Goal: Check status: Check status

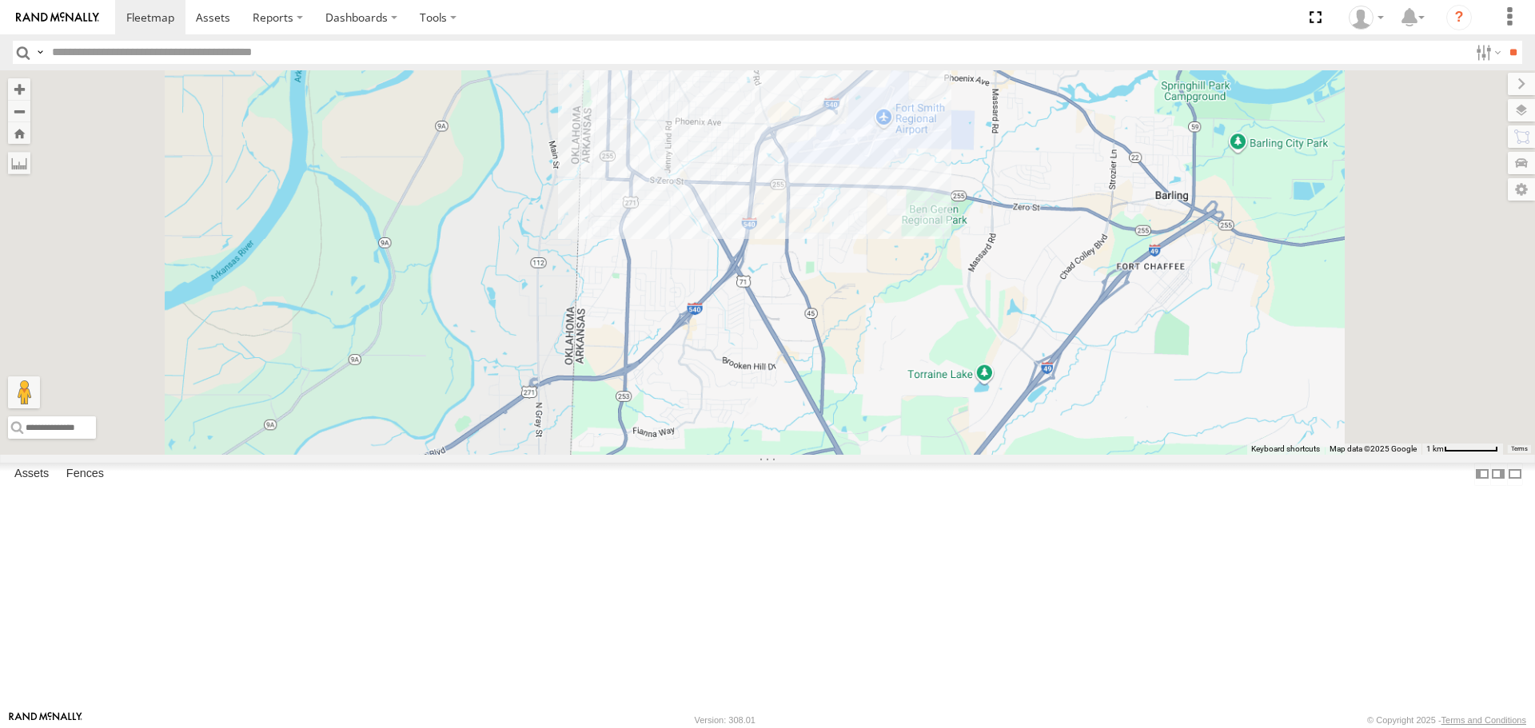
drag, startPoint x: 775, startPoint y: 241, endPoint x: 777, endPoint y: 461, distance: 220.6
click at [776, 454] on div "T3204 7768T 40028T 40022T 38018T 87121T T1812 40063T 40027T 5381-Sold 40078T T3…" at bounding box center [767, 262] width 1535 height 384
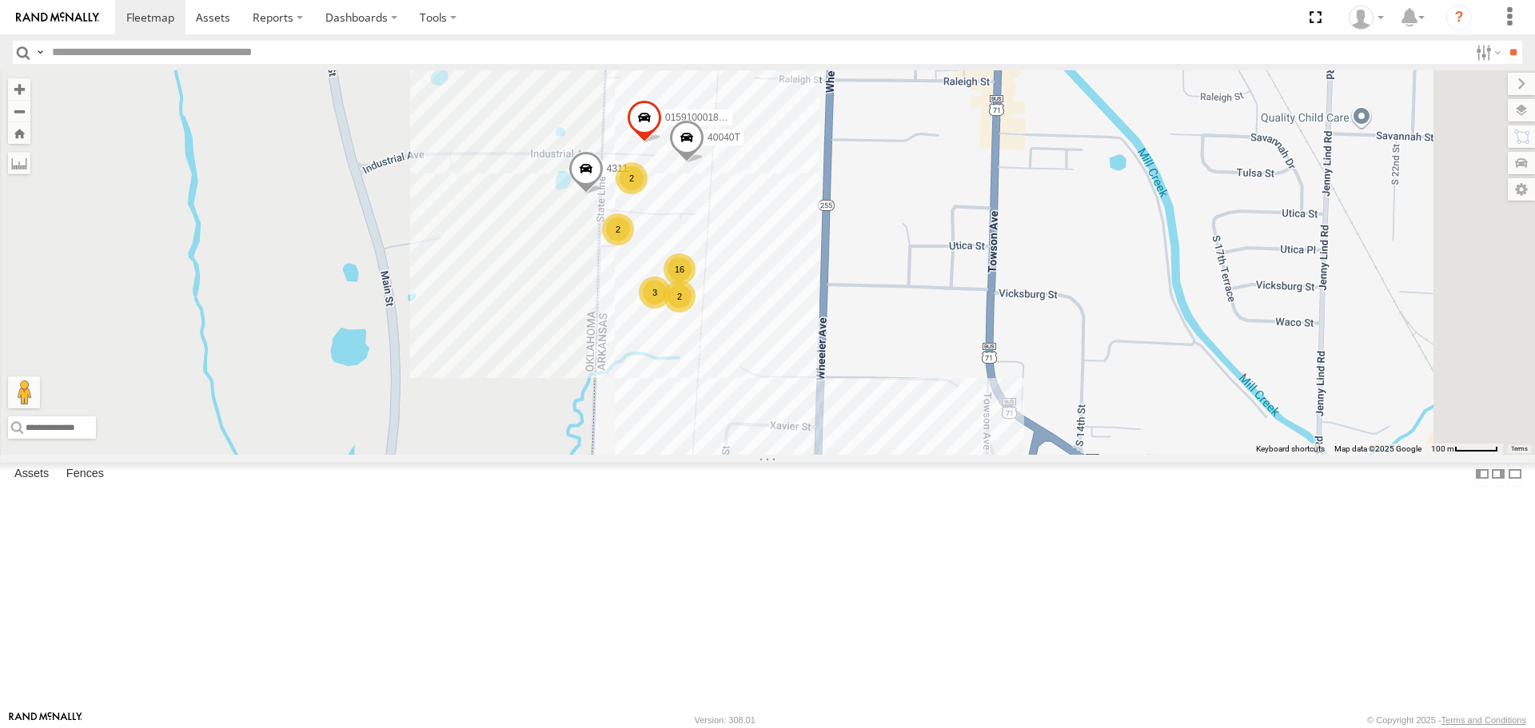
drag, startPoint x: 826, startPoint y: 387, endPoint x: 813, endPoint y: 465, distance: 79.4
click at [812, 454] on div "T3204 7768T 40028T 40022T 38018T 87121T T1812 40063T 40027T 5381-Sold 40078T T3…" at bounding box center [767, 262] width 1535 height 384
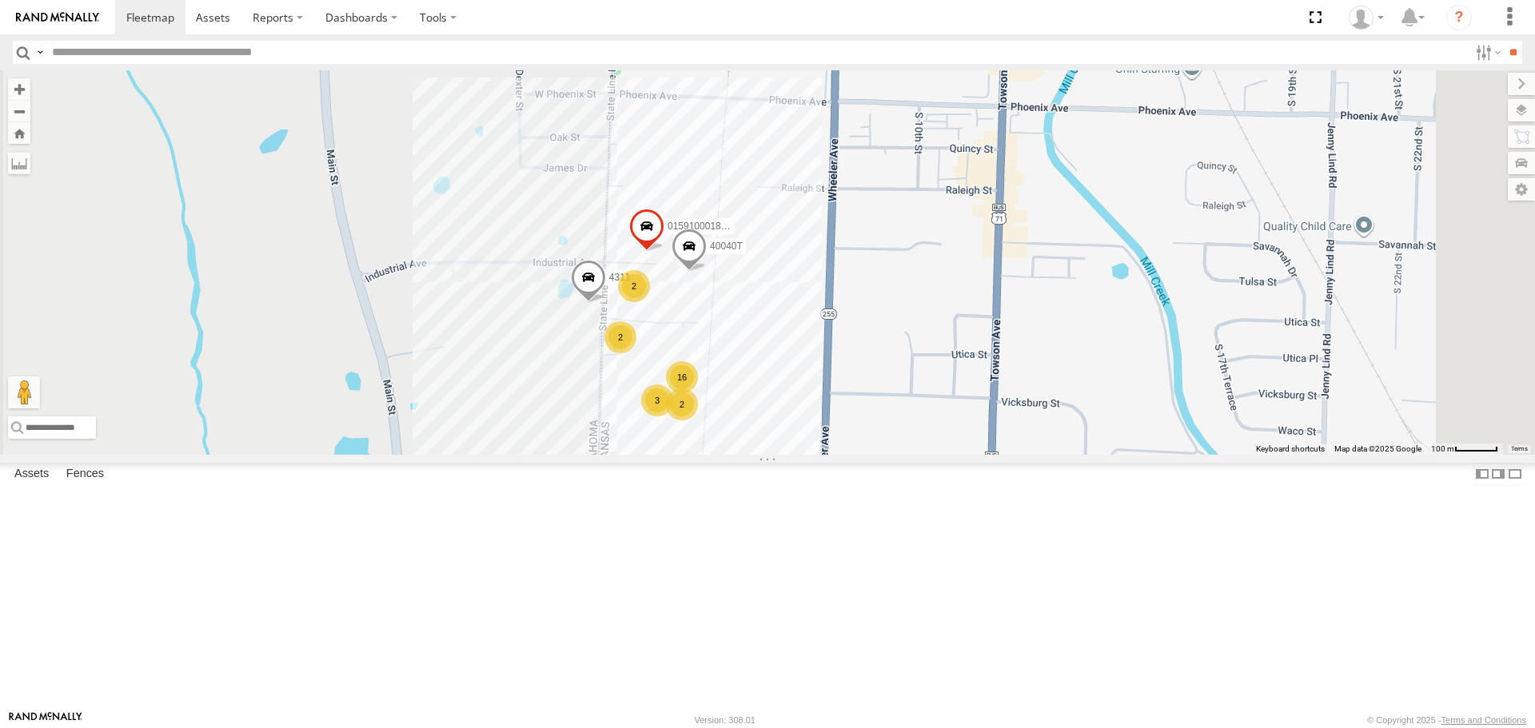
drag, startPoint x: 710, startPoint y: 496, endPoint x: 689, endPoint y: 457, distance: 44.3
click at [690, 454] on div "T3204 7768T 40028T 40022T 38018T 87121T T1812 40063T 40027T 5381-Sold 40078T T3…" at bounding box center [767, 262] width 1535 height 384
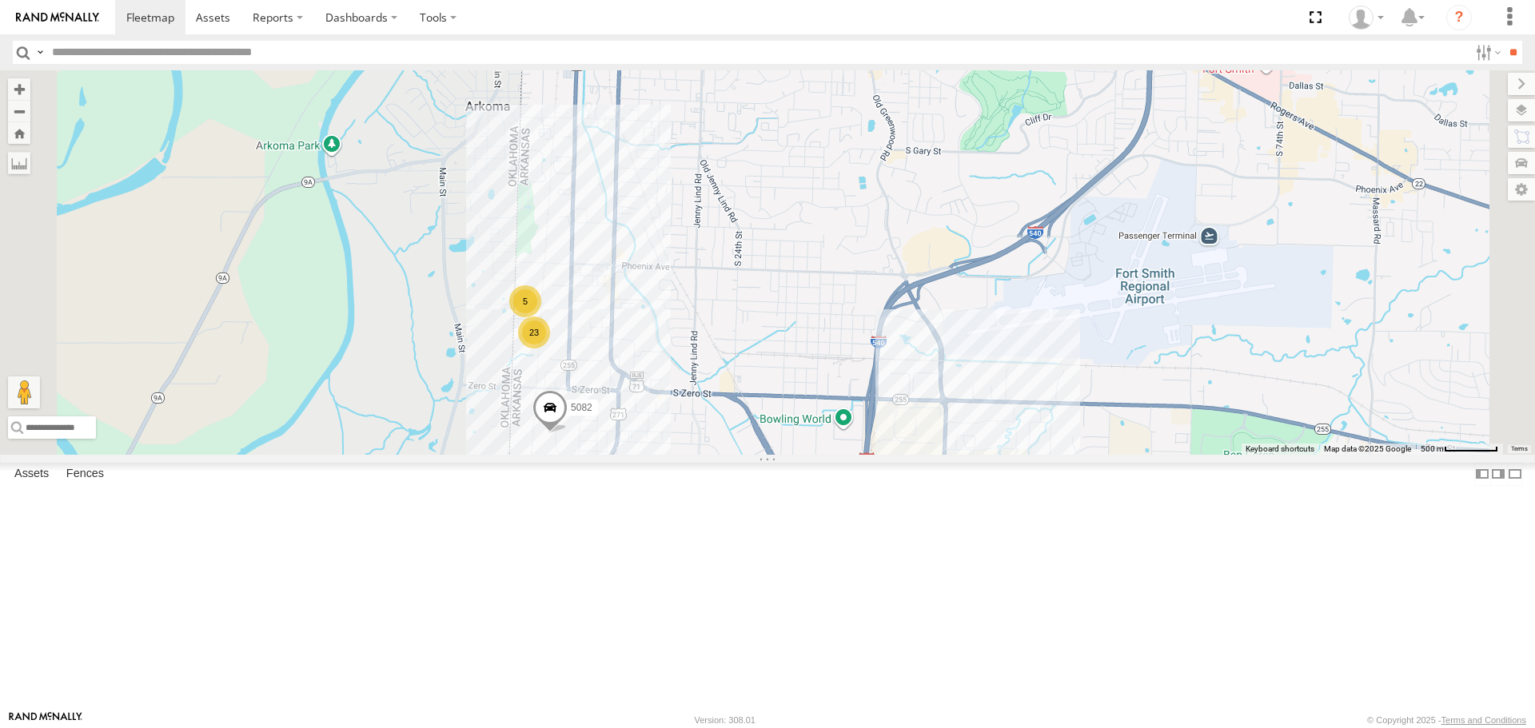
drag, startPoint x: 654, startPoint y: 469, endPoint x: 681, endPoint y: 467, distance: 27.3
click at [679, 454] on div "T3204 7768T 40028T 40022T 38018T 87121T T1812 40063T 40027T 5381-Sold 40078T T3…" at bounding box center [767, 262] width 1535 height 384
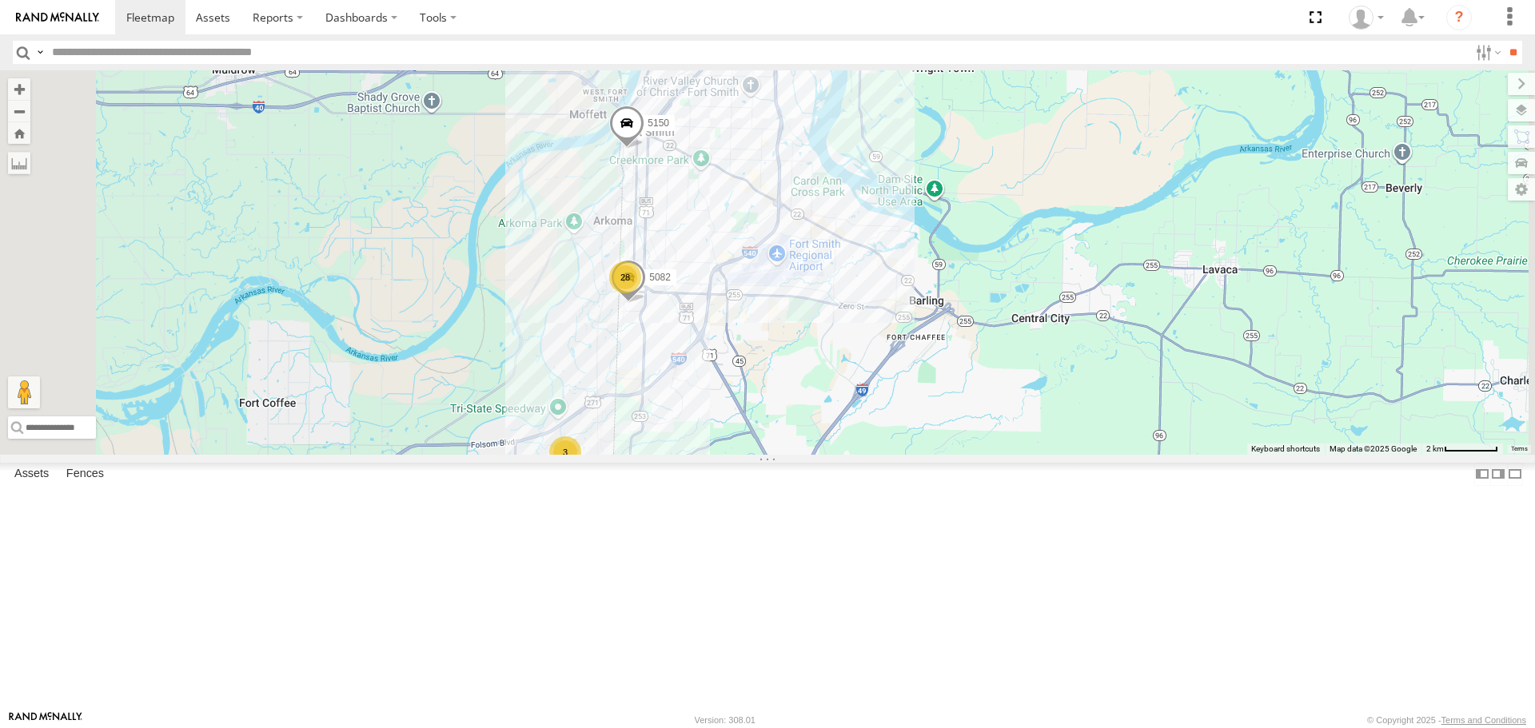
drag, startPoint x: 658, startPoint y: 469, endPoint x: 702, endPoint y: 437, distance: 54.4
click at [700, 439] on div "T3204 7768T 40028T 40022T 38018T 87121T T1812 40063T 40027T 5381-Sold 40078T T3…" at bounding box center [767, 262] width 1535 height 384
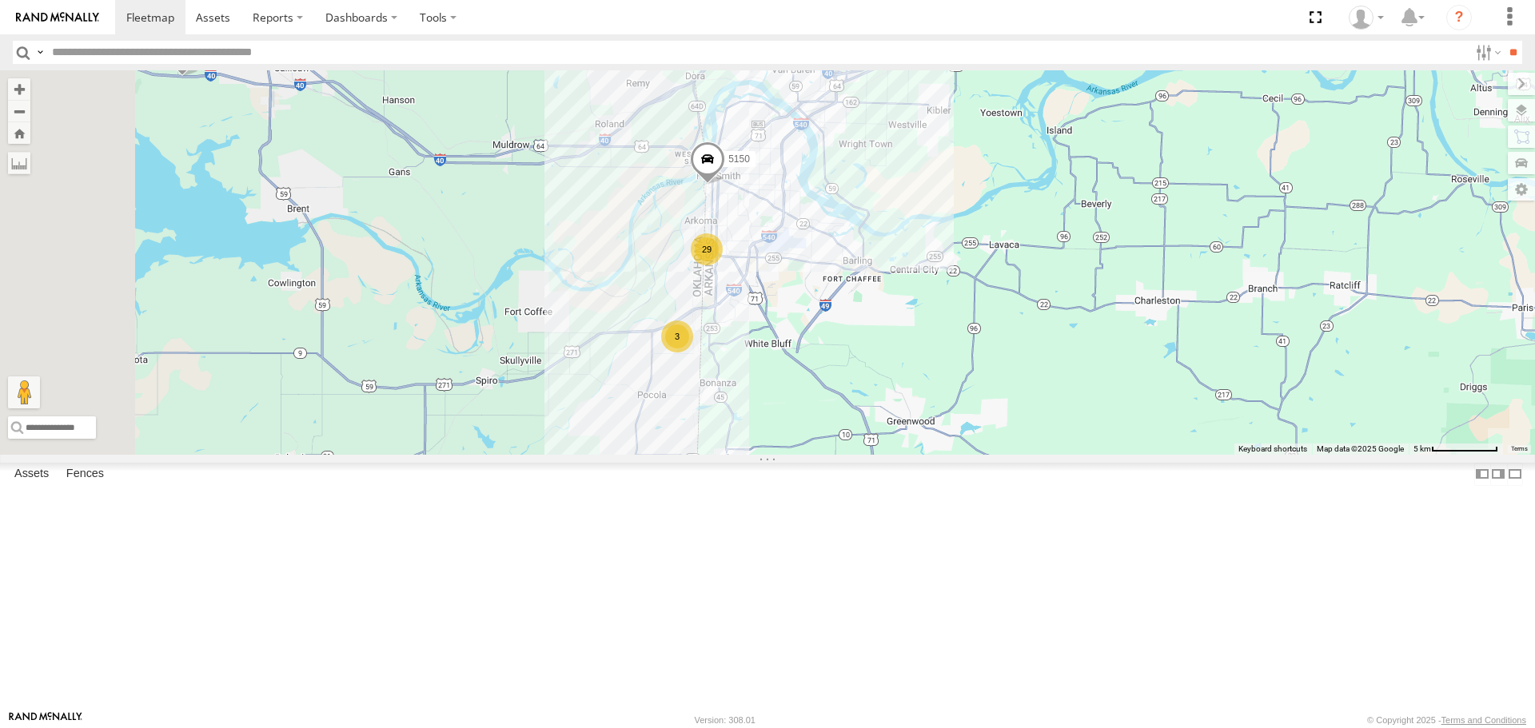
drag, startPoint x: 603, startPoint y: 487, endPoint x: 717, endPoint y: 464, distance: 116.6
click at [717, 454] on div "T3204 7768T 40028T 40022T 38018T 87121T T1812 40063T 40027T 5381-Sold 40078T T3…" at bounding box center [767, 262] width 1535 height 384
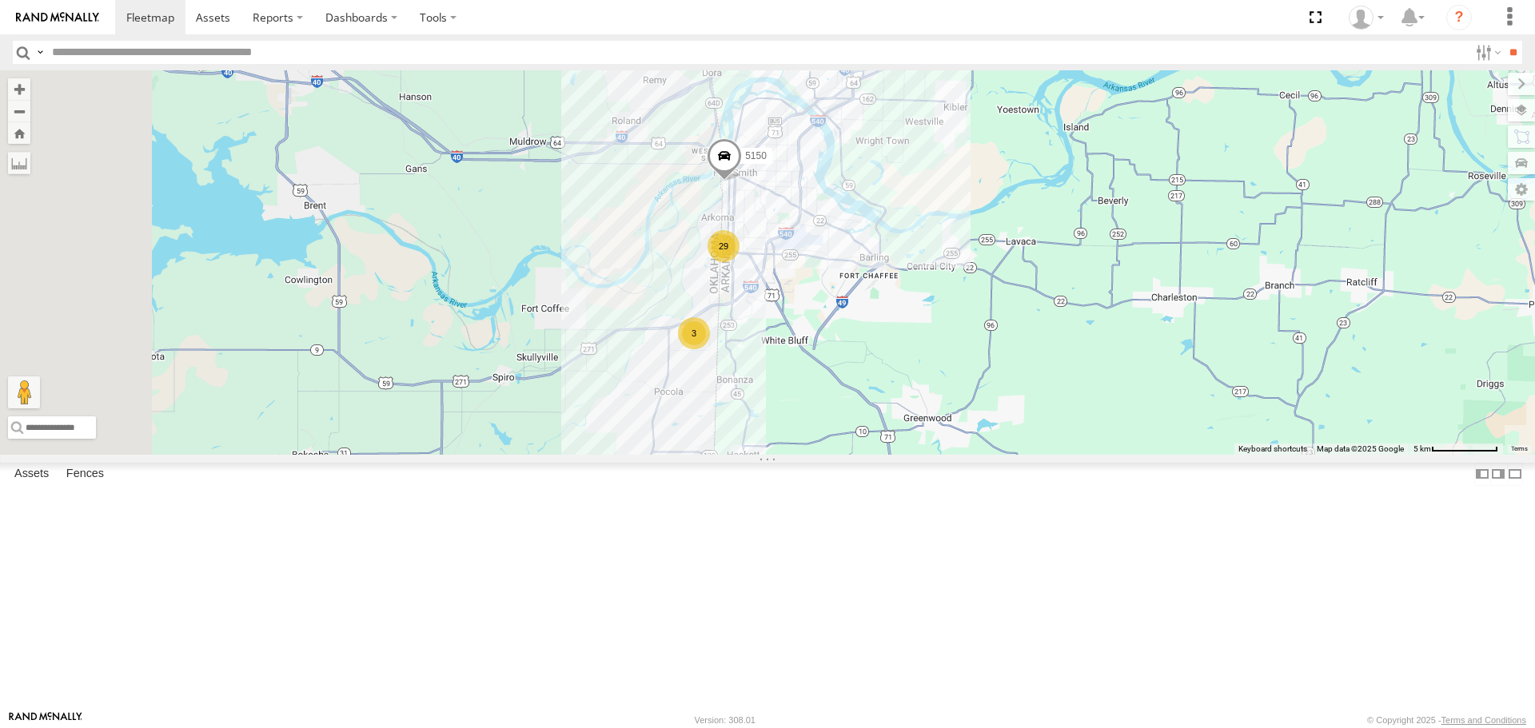
drag, startPoint x: 679, startPoint y: 345, endPoint x: 682, endPoint y: 466, distance: 121.5
click at [682, 454] on div "T3204 7768T 40028T 40022T 38018T 87121T T1812 40063T 40027T 5381-Sold 40078T T3…" at bounding box center [767, 262] width 1535 height 384
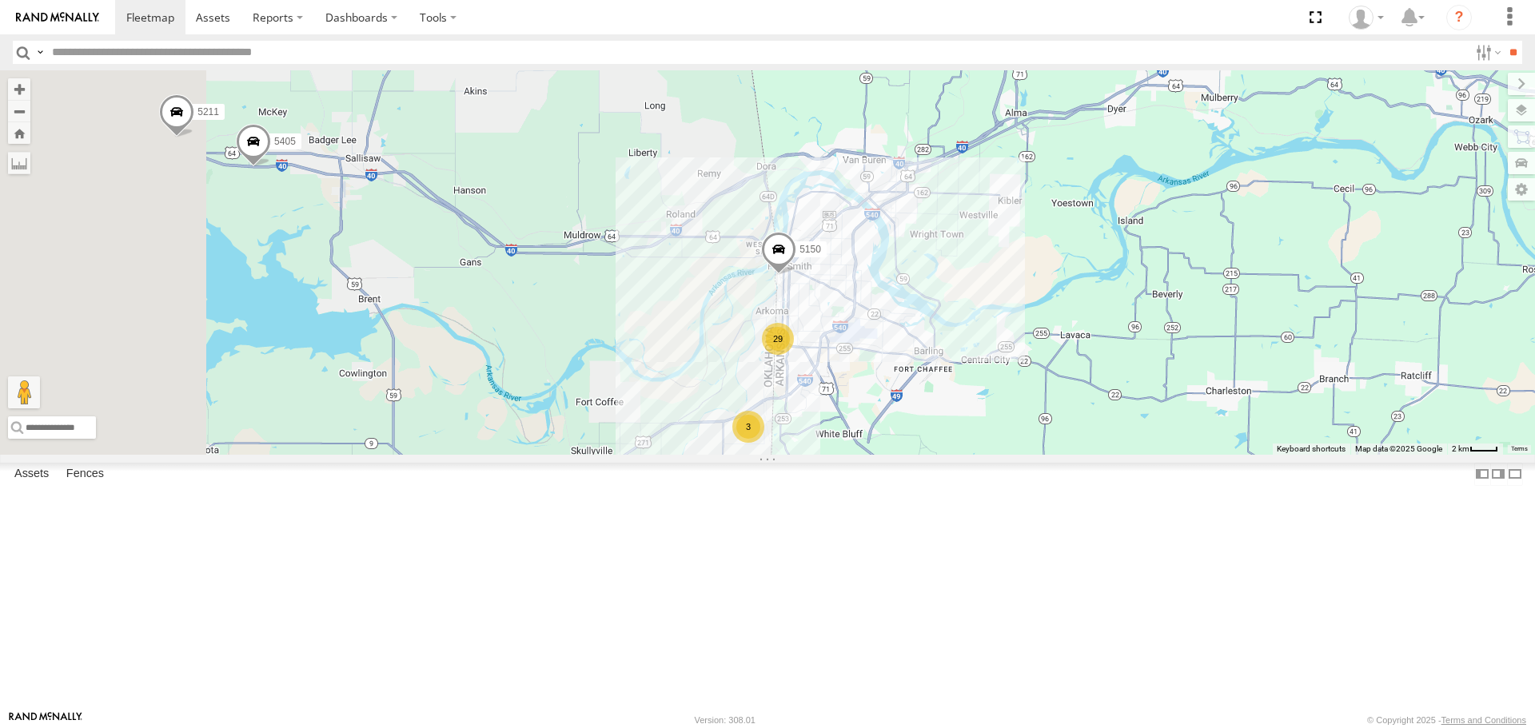
drag, startPoint x: 695, startPoint y: 438, endPoint x: 807, endPoint y: 415, distance: 115.1
click at [807, 415] on div "T3204 7768T 40028T 40022T 38018T 87121T T1812 40063T 40027T 5381-Sold 40078T T3…" at bounding box center [767, 262] width 1535 height 384
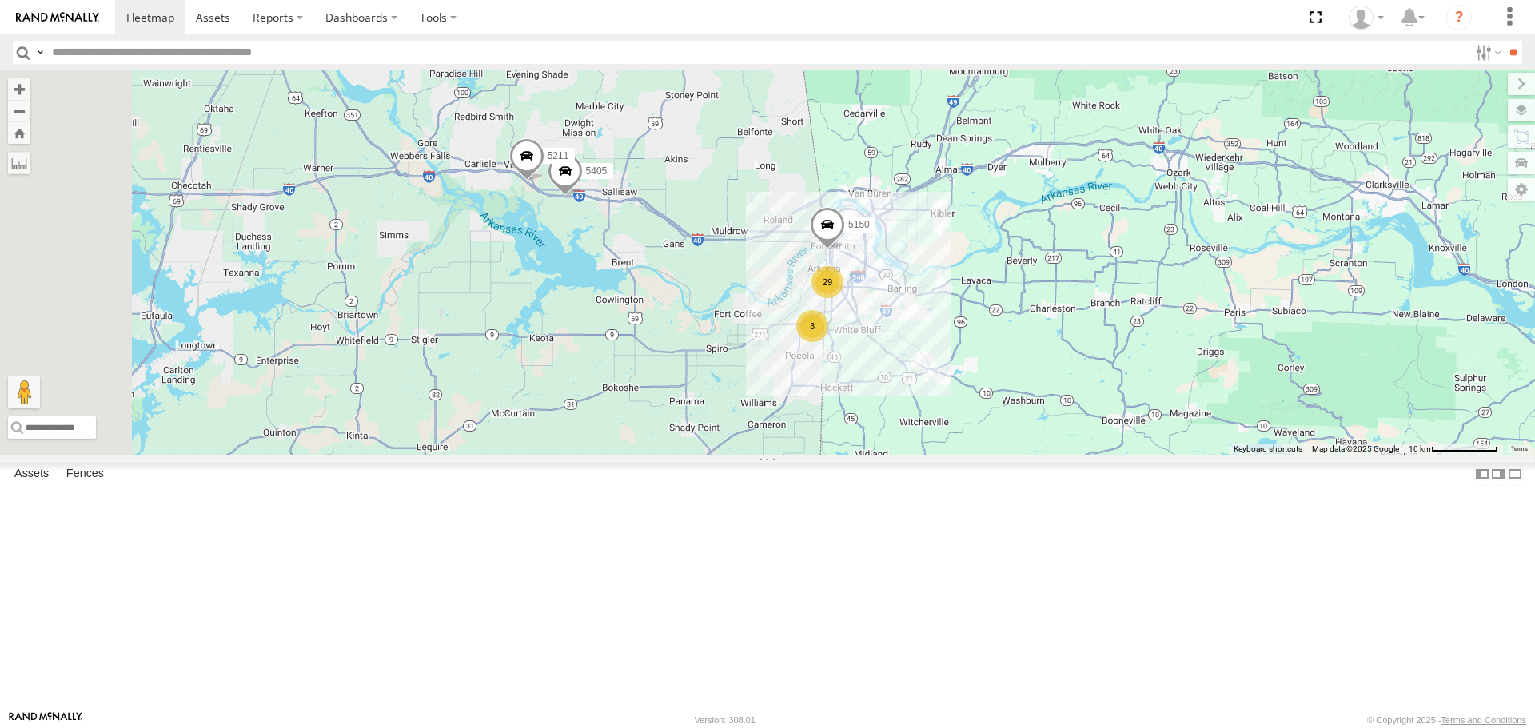
drag, startPoint x: 680, startPoint y: 409, endPoint x: 748, endPoint y: 394, distance: 69.6
click at [748, 394] on div "T3204 7768T 40028T 40022T 38018T 87121T T1812 40063T 40027T 5381-Sold 40078T T3…" at bounding box center [767, 262] width 1535 height 384
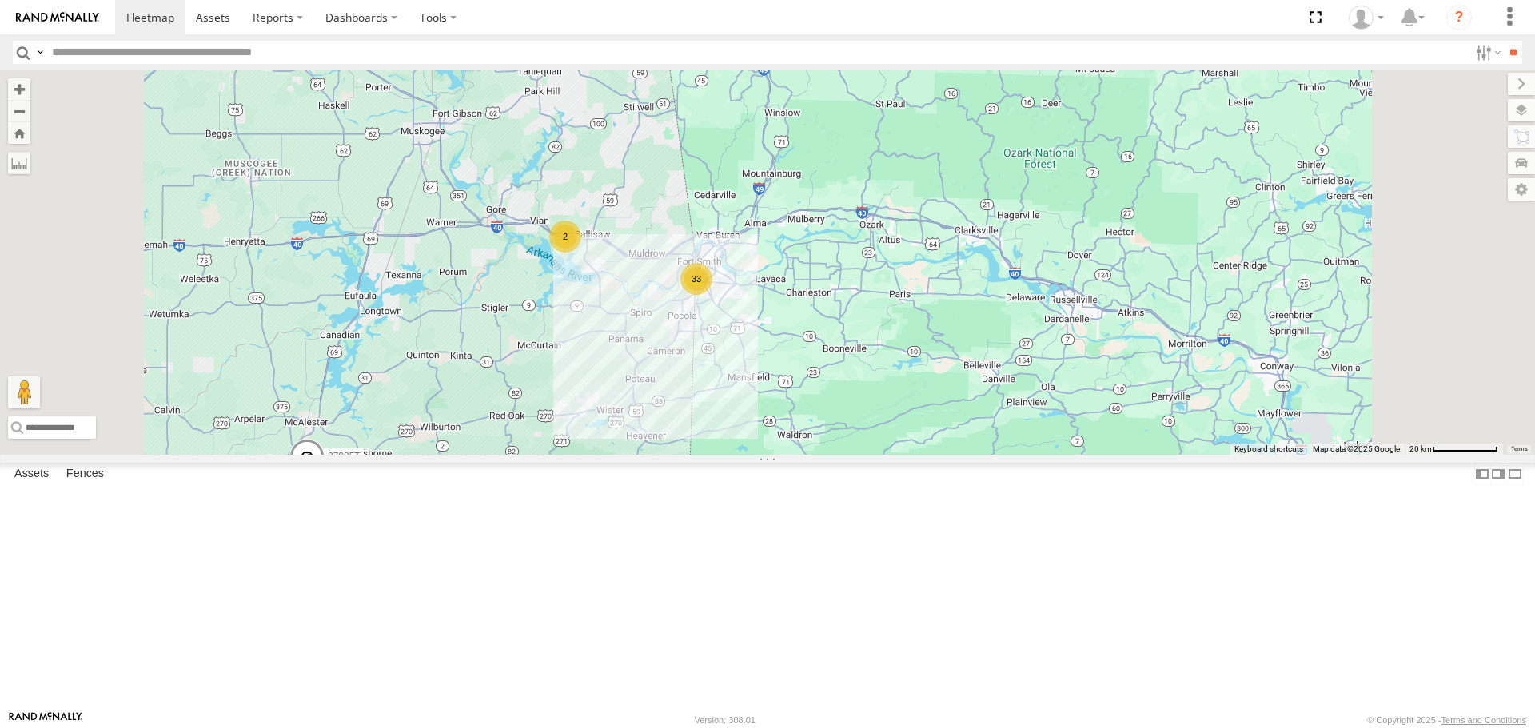
drag, startPoint x: 782, startPoint y: 457, endPoint x: 783, endPoint y: 436, distance: 20.8
click at [783, 436] on div "T3204 7768T 40028T 40022T 38018T 87121T T1812 40063T 40027T 5381-Sold 40078T T3…" at bounding box center [767, 262] width 1535 height 384
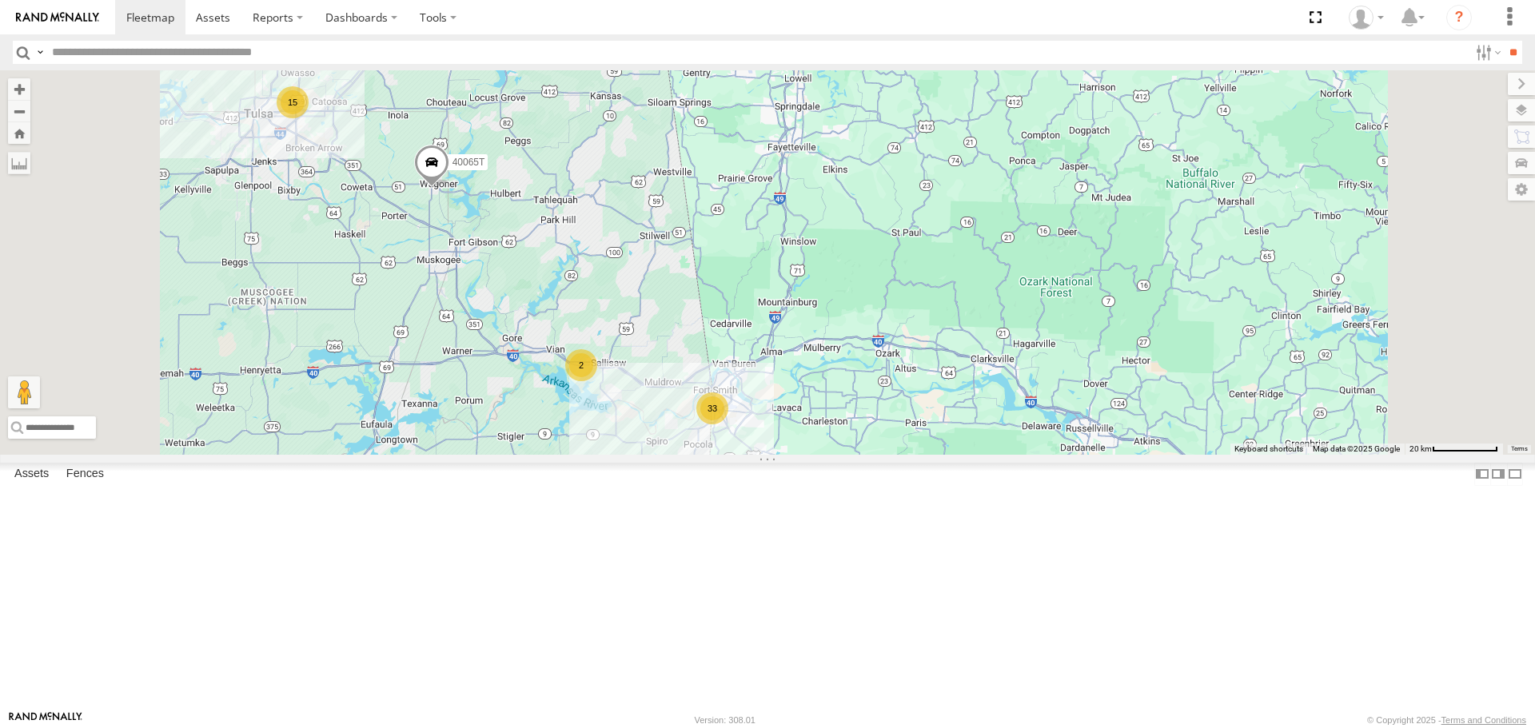
drag, startPoint x: 715, startPoint y: 241, endPoint x: 727, endPoint y: 403, distance: 162.0
click at [727, 403] on div "40065T 37085T 33 15 2" at bounding box center [767, 262] width 1535 height 384
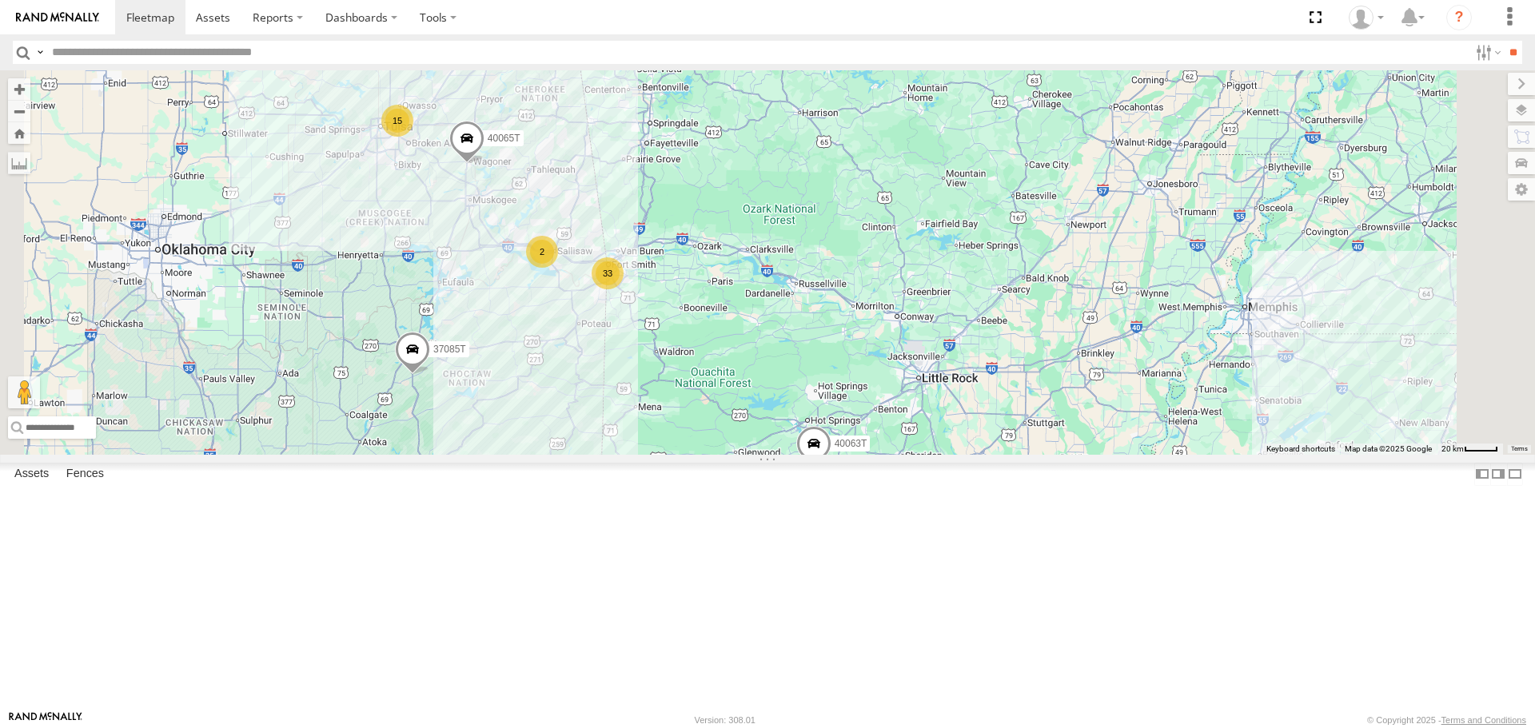
drag, startPoint x: 743, startPoint y: 499, endPoint x: 759, endPoint y: 422, distance: 78.4
click at [759, 424] on div "40065T 37085T 33 15 2 T1812 40063T" at bounding box center [767, 262] width 1535 height 384
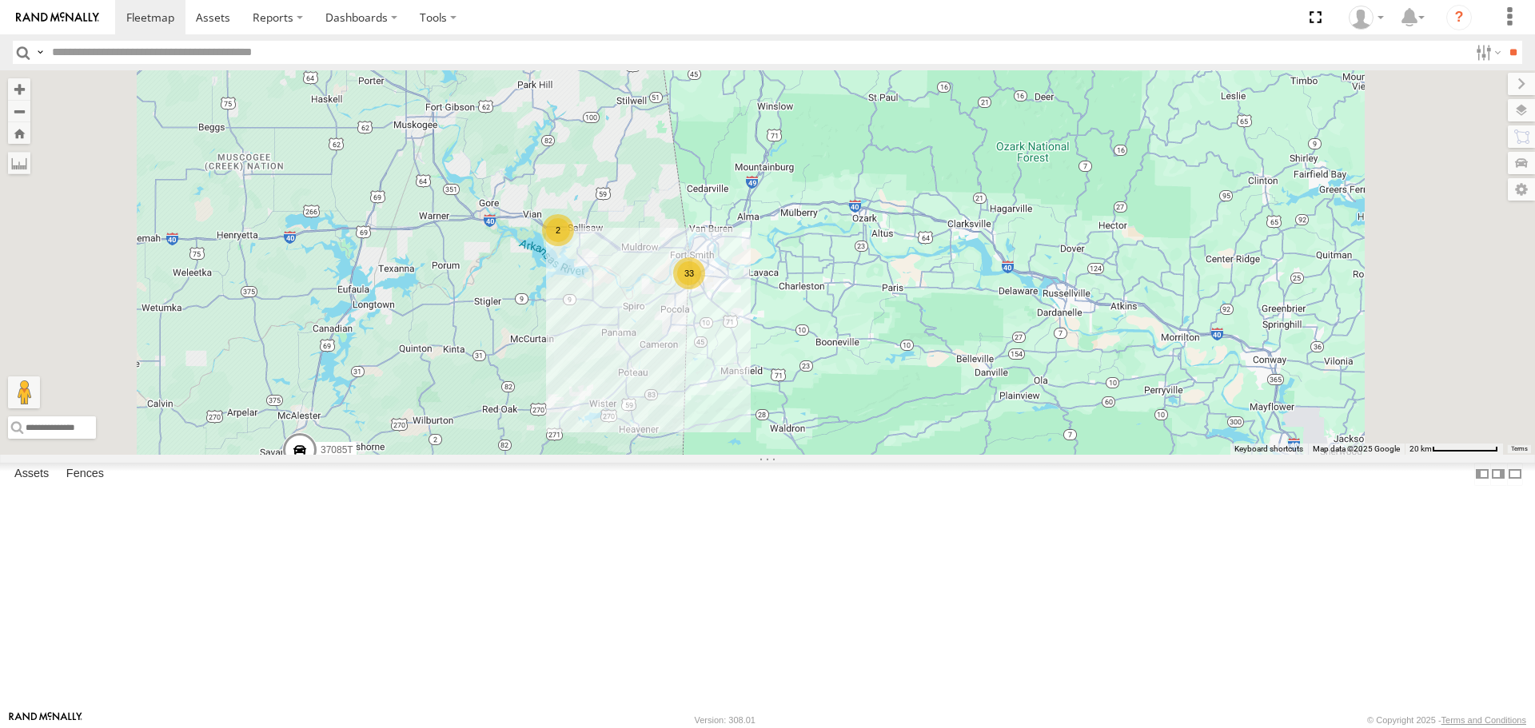
drag, startPoint x: 723, startPoint y: 329, endPoint x: 747, endPoint y: 496, distance: 169.6
click at [747, 454] on div "37085T T1812 40063T 37145T T3204 7768T 38018T 37113T 37122T 40027T 5240 5381-So…" at bounding box center [767, 262] width 1535 height 384
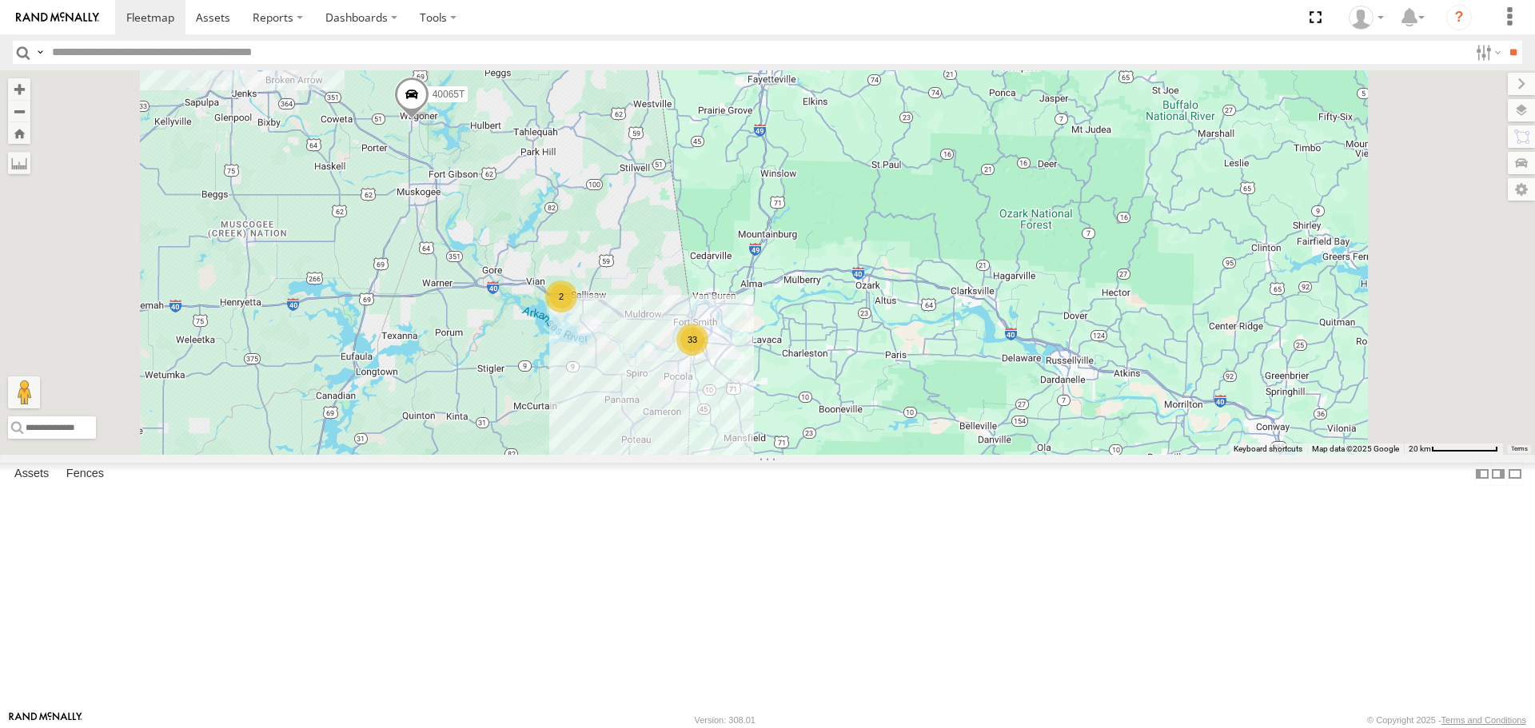
click at [779, 454] on div "37085T T1812 40063T 37145T T3204 7768T 38018T 37113T 37122T 40027T 5240 5381-So…" at bounding box center [767, 262] width 1535 height 384
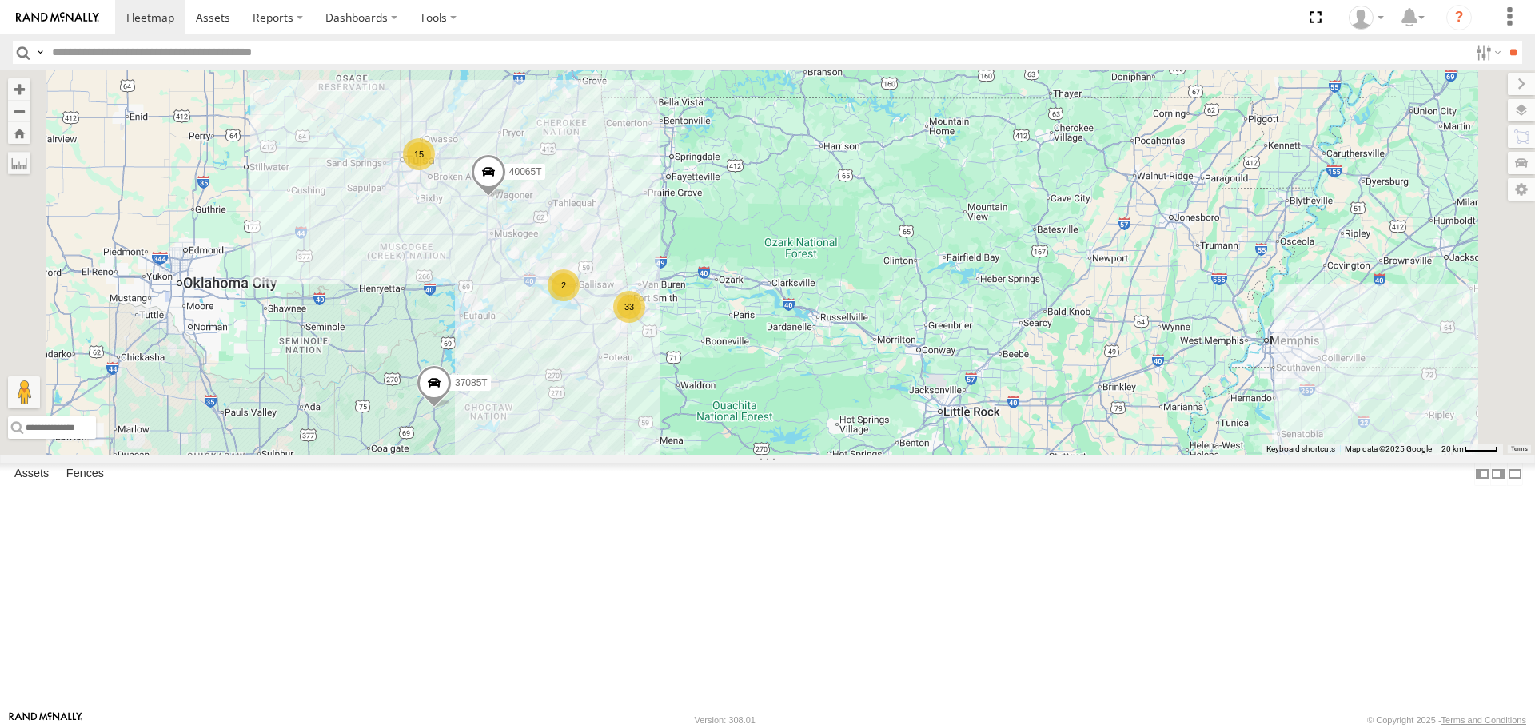
drag, startPoint x: 791, startPoint y: 501, endPoint x: 781, endPoint y: 496, distance: 11.8
click at [788, 454] on div "37085T T1812 40063T 37145T T3204 7768T 38018T 37113T 37122T 40027T 5240 5381-So…" at bounding box center [767, 262] width 1535 height 384
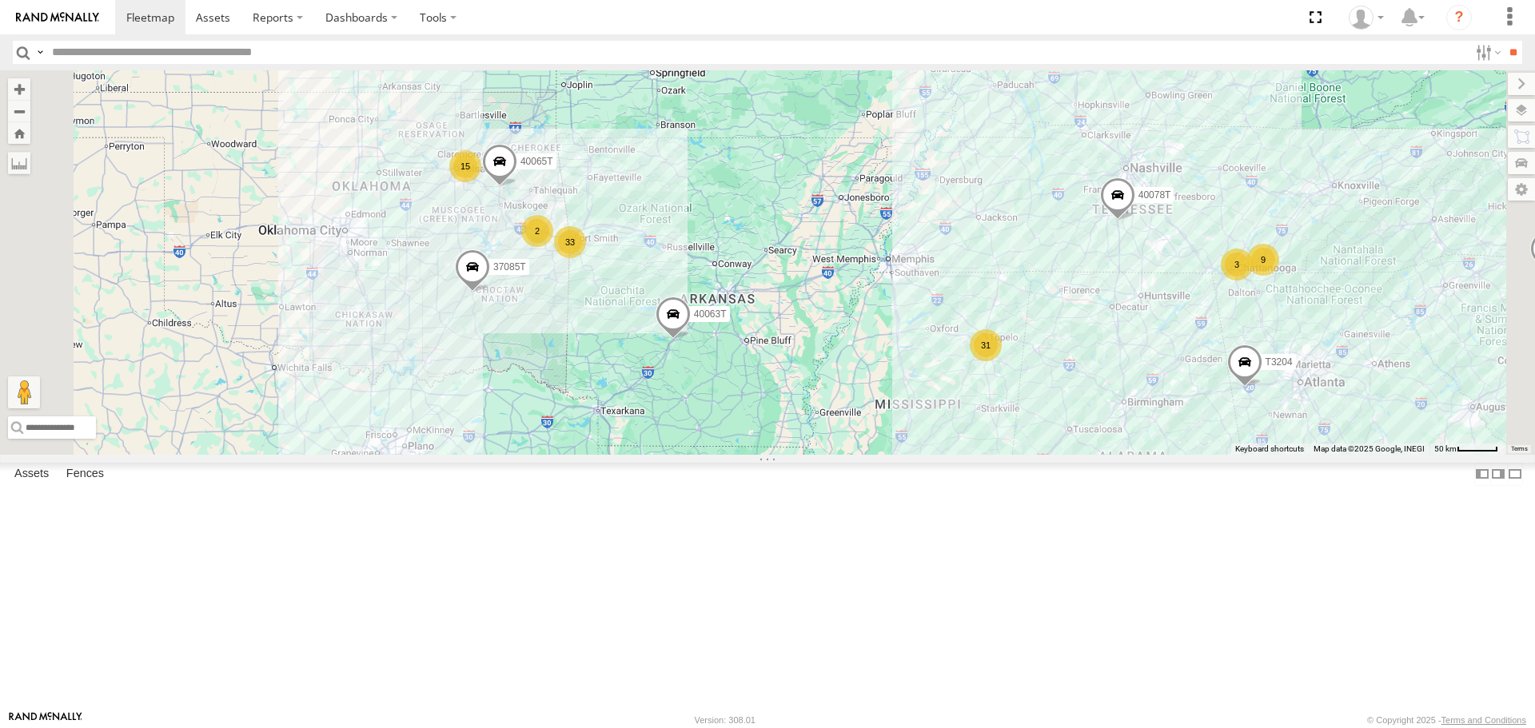
drag, startPoint x: 861, startPoint y: 508, endPoint x: 849, endPoint y: 496, distance: 17.0
click at [855, 454] on div "37085T T1812 40063T 37145T T3204 7768T 38018T 37113T 37122T 40027T 5240 5381-So…" at bounding box center [767, 262] width 1535 height 384
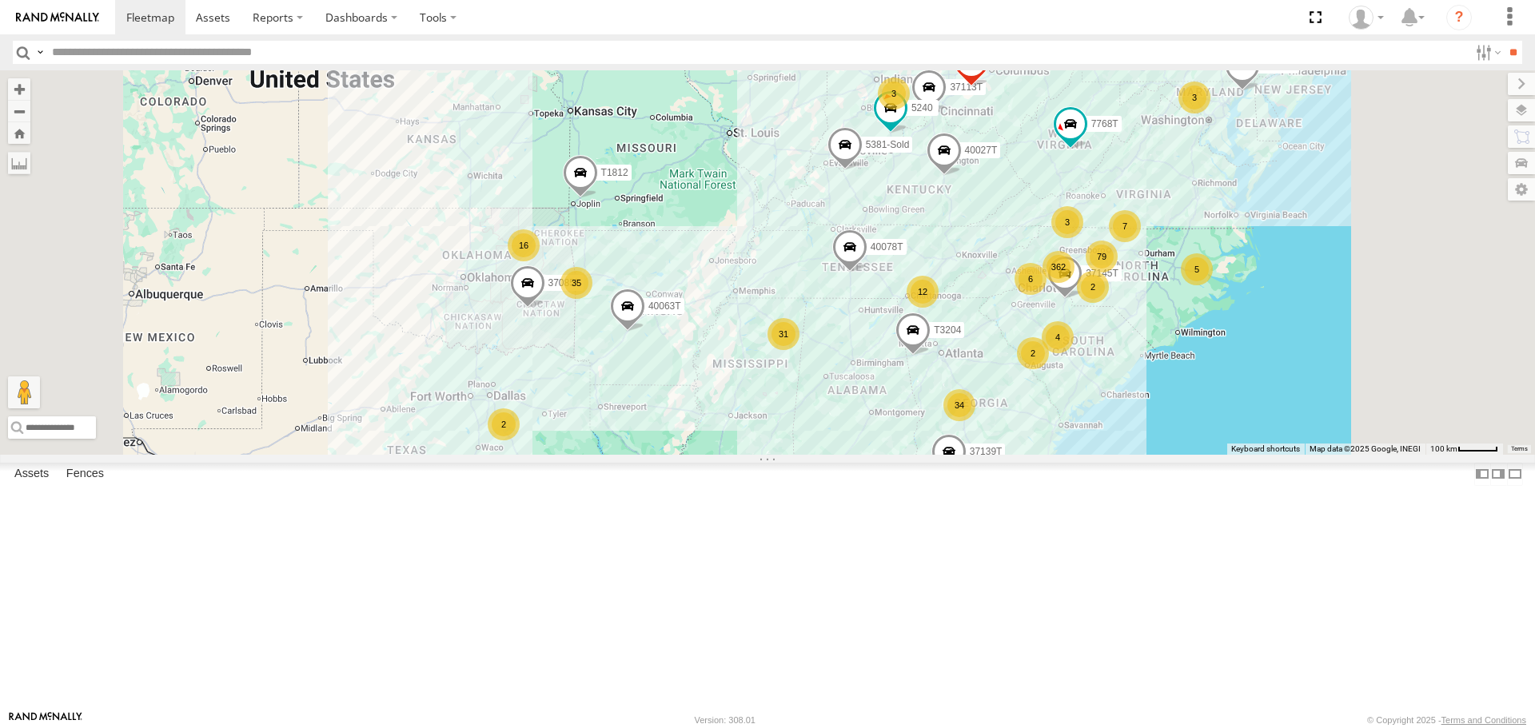
drag, startPoint x: 627, startPoint y: 466, endPoint x: 588, endPoint y: 460, distance: 40.4
click at [588, 454] on div "37085T T1812 40063T 37145T T3204 7768T 38018T 37113T 37122T 40027T 5240 5381-So…" at bounding box center [767, 262] width 1535 height 384
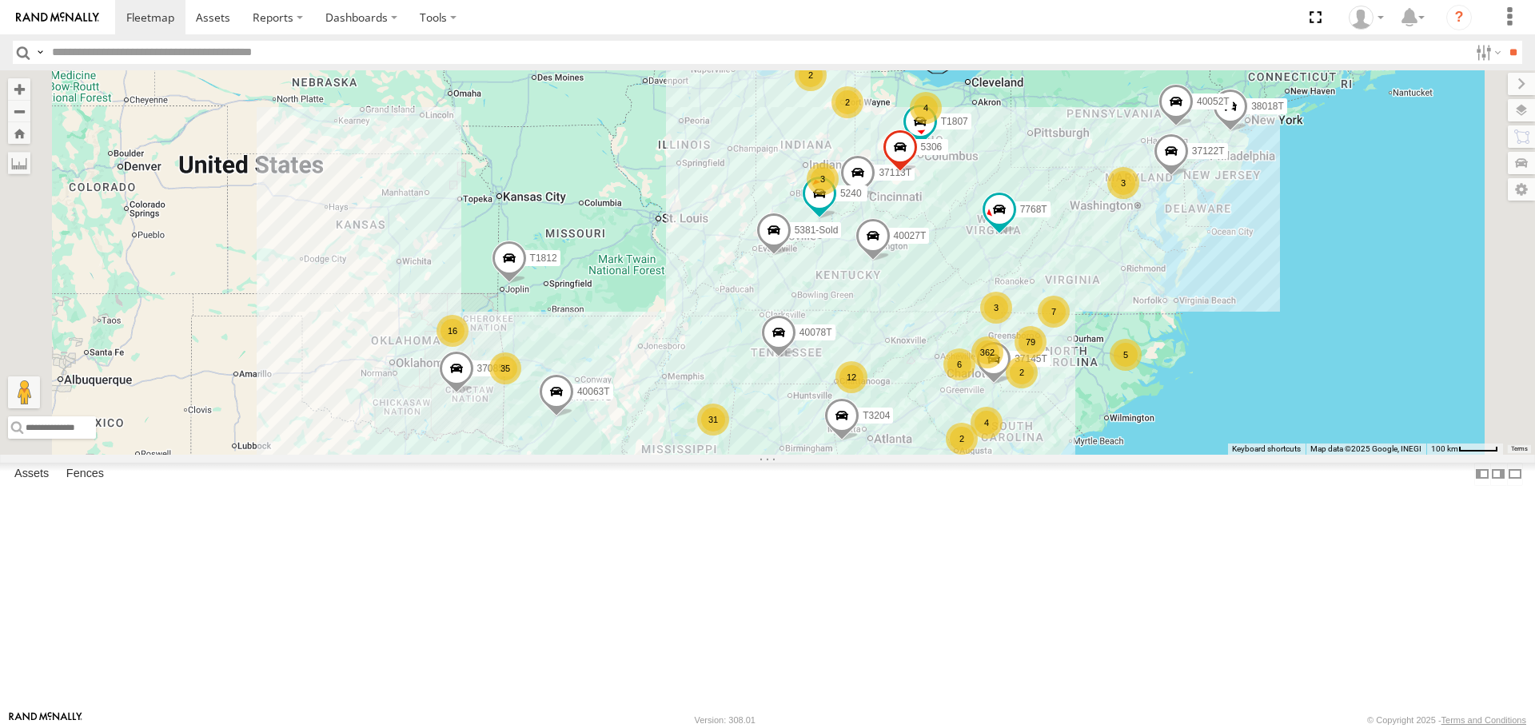
drag, startPoint x: 552, startPoint y: 380, endPoint x: 493, endPoint y: 452, distance: 93.1
click at [493, 452] on div "37085T T1812 40063T 37145T T3204 7768T 38018T 37113T 37122T 40027T 5240 5381-So…" at bounding box center [767, 262] width 1535 height 384
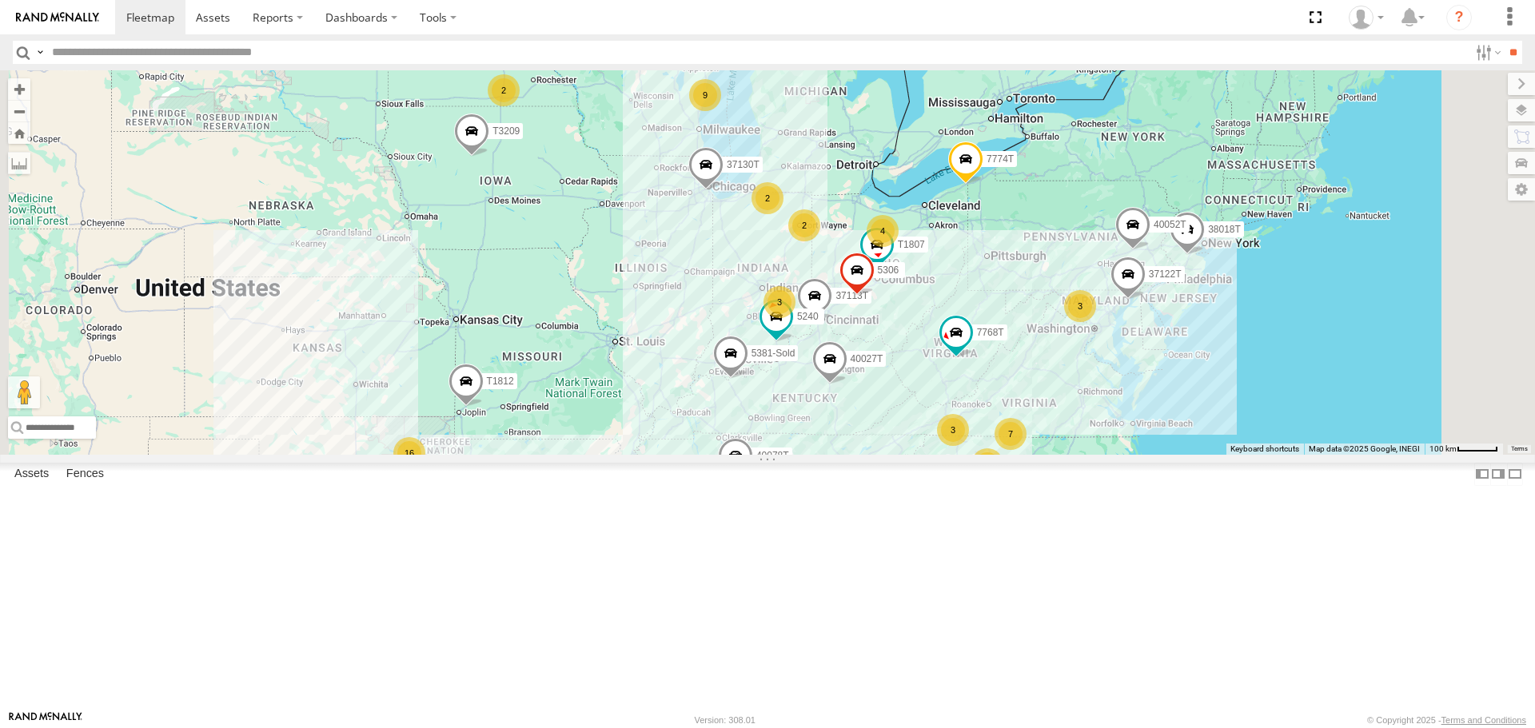
drag, startPoint x: 585, startPoint y: 295, endPoint x: 562, endPoint y: 406, distance: 113.5
click at [562, 406] on div "37085T T1812 40063T 37145T T3204 7768T 38018T 37113T 37122T 40027T 5240 5381-So…" at bounding box center [767, 262] width 1535 height 384
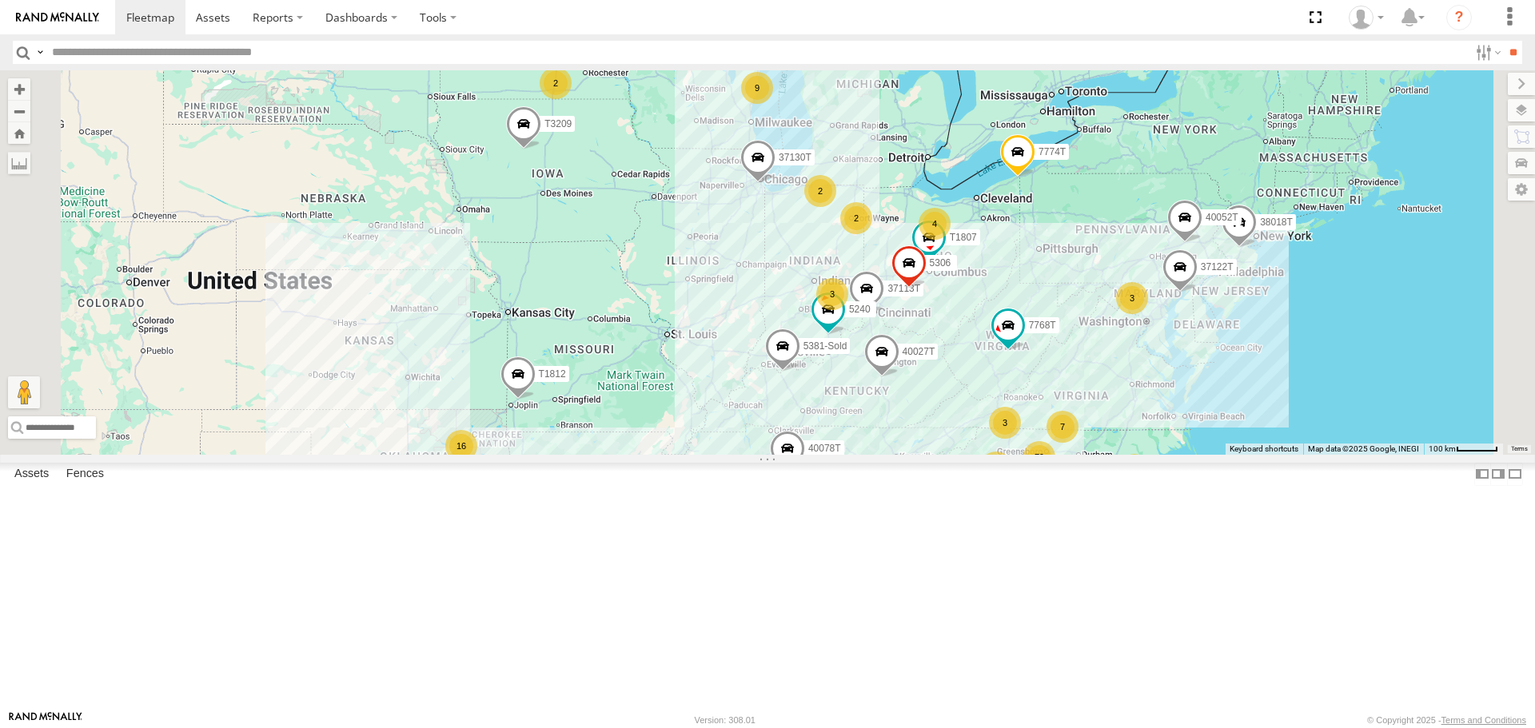
drag, startPoint x: 539, startPoint y: 416, endPoint x: 589, endPoint y: 397, distance: 53.6
click at [595, 398] on div "37085T T1812 40063T 37145T T3204 7768T 38018T 37113T 37122T 40027T 5240 5381-So…" at bounding box center [767, 262] width 1535 height 384
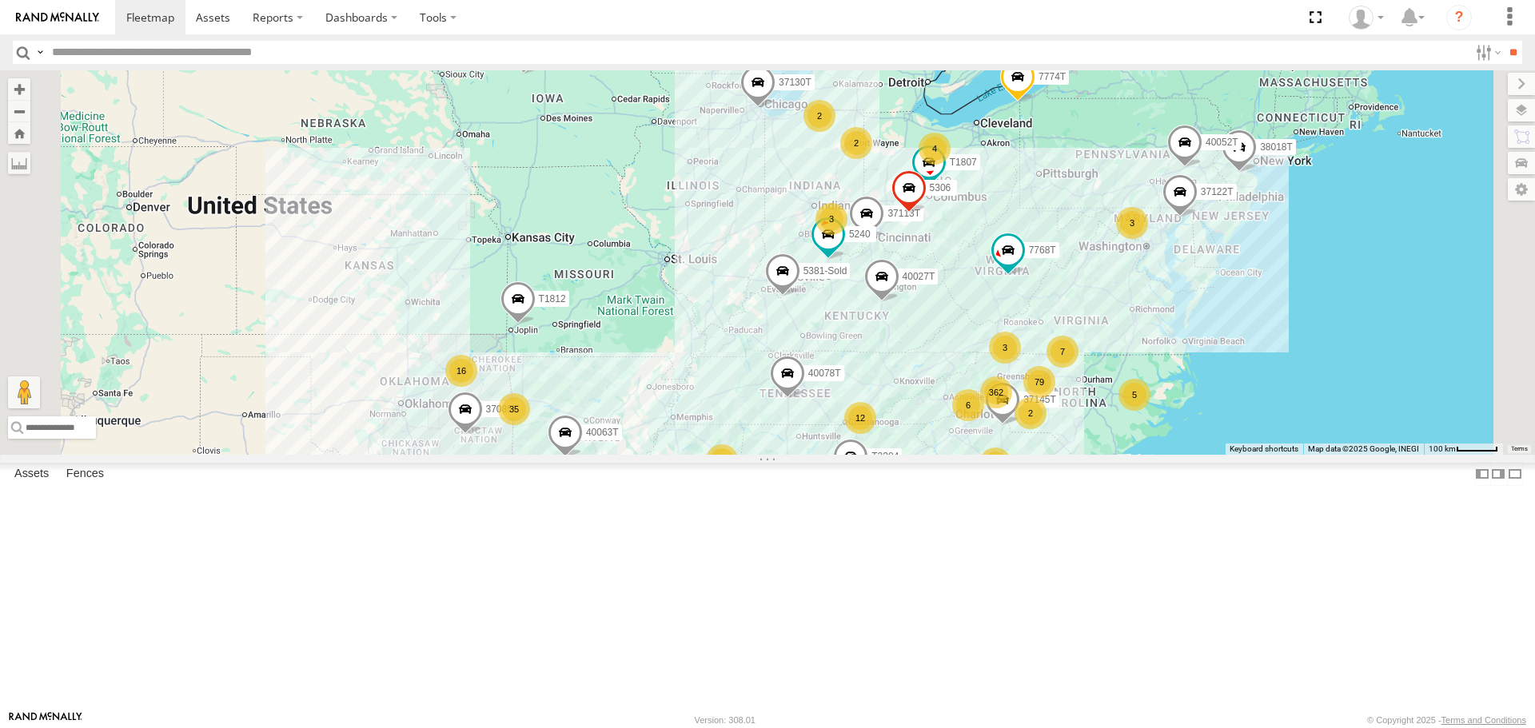
drag, startPoint x: 527, startPoint y: 468, endPoint x: 514, endPoint y: 405, distance: 64.4
click at [514, 405] on div "37085T T1812 40063T 37145T T3204 7768T 38018T 37113T 37122T 40027T 5240 5381-So…" at bounding box center [767, 262] width 1535 height 384
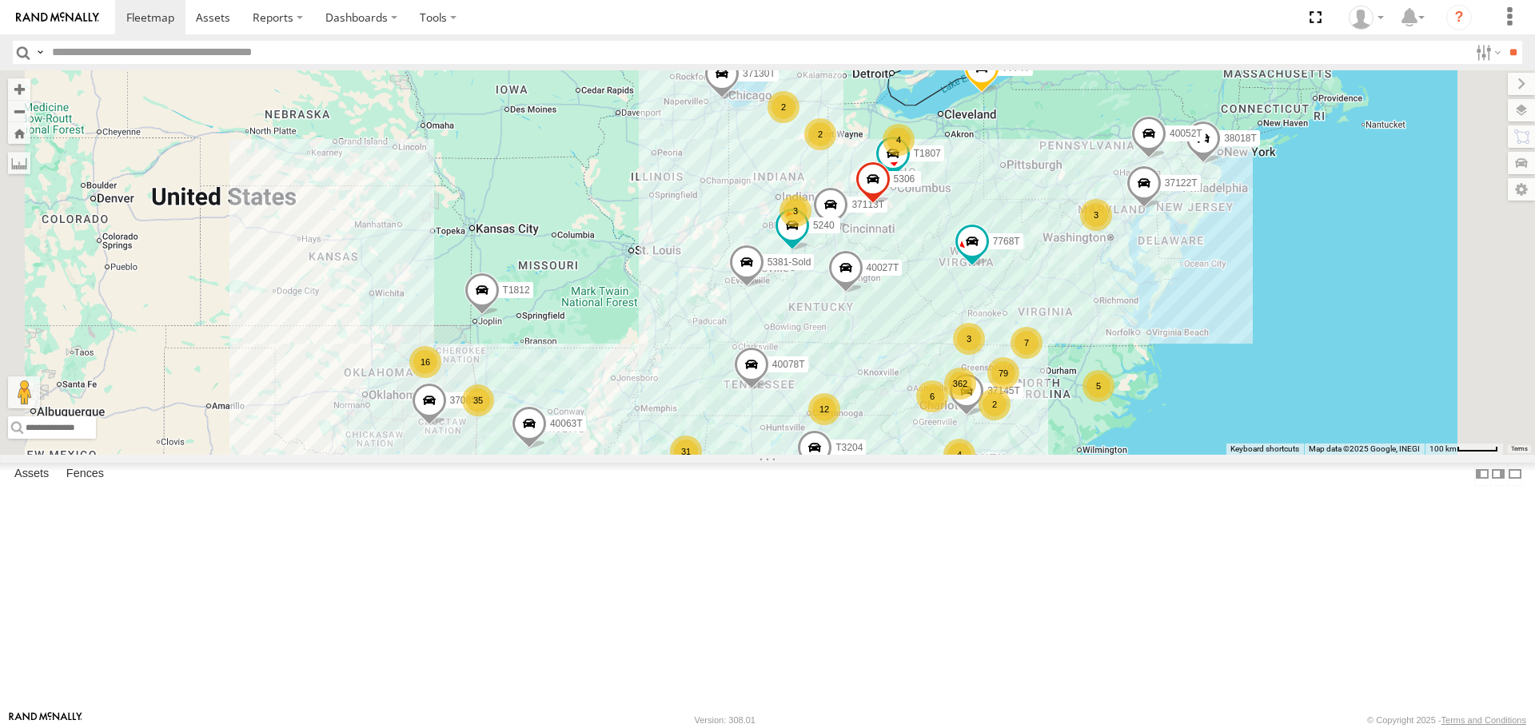
drag, startPoint x: 500, startPoint y: 457, endPoint x: 477, endPoint y: 467, distance: 25.1
click at [477, 454] on div "37085T T1812 40063T 37145T T3204 7768T 38018T 37113T 37122T 40027T 5240 5381-So…" at bounding box center [767, 262] width 1535 height 384
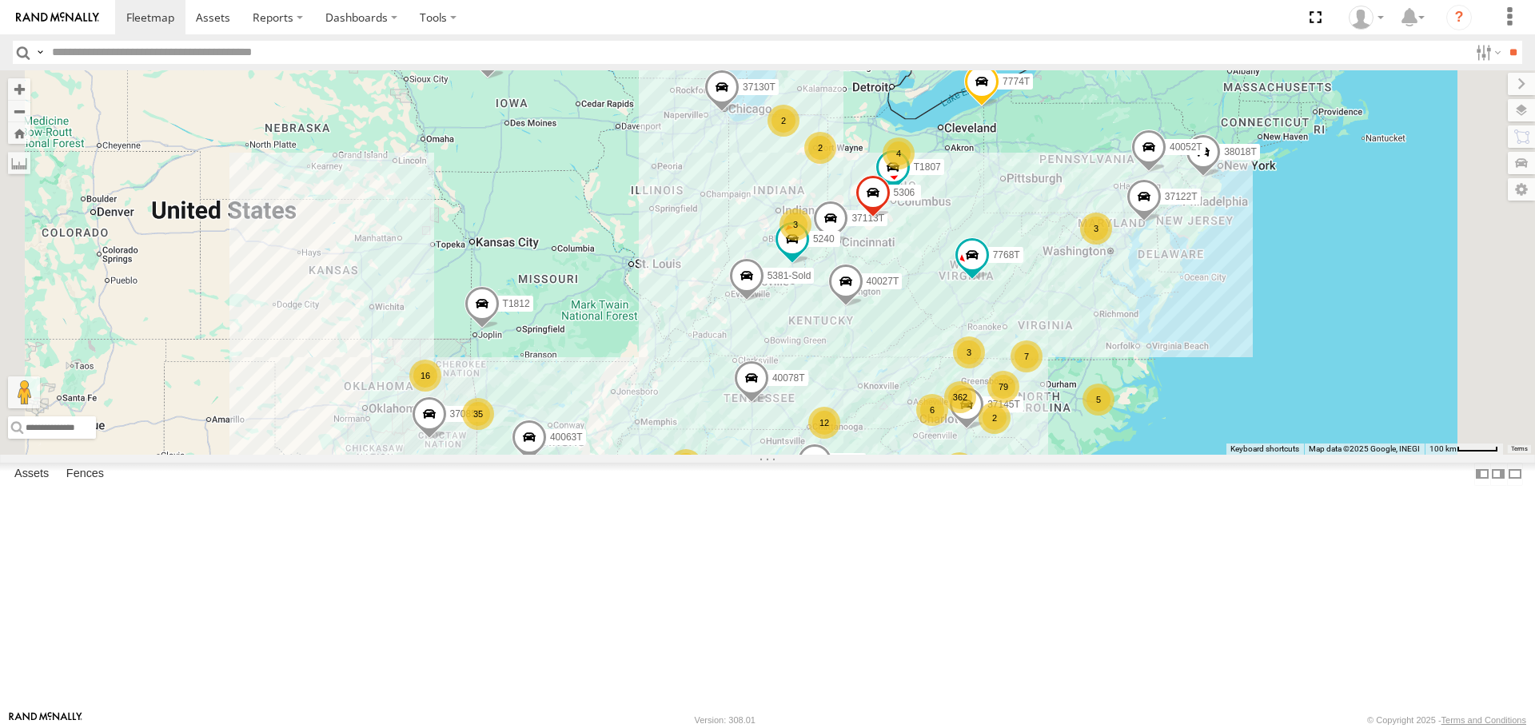
drag, startPoint x: 484, startPoint y: 423, endPoint x: 485, endPoint y: 440, distance: 16.8
click at [485, 440] on div "37085T T1812 40063T 37145T T3204 7768T 38018T 37113T 37122T 40027T 5240 5381-So…" at bounding box center [767, 262] width 1535 height 384
click at [474, 428] on div "37085T T1812 40063T 37145T T3204 7768T 38018T 37113T 37122T 40027T 5240 5381-So…" at bounding box center [767, 262] width 1535 height 384
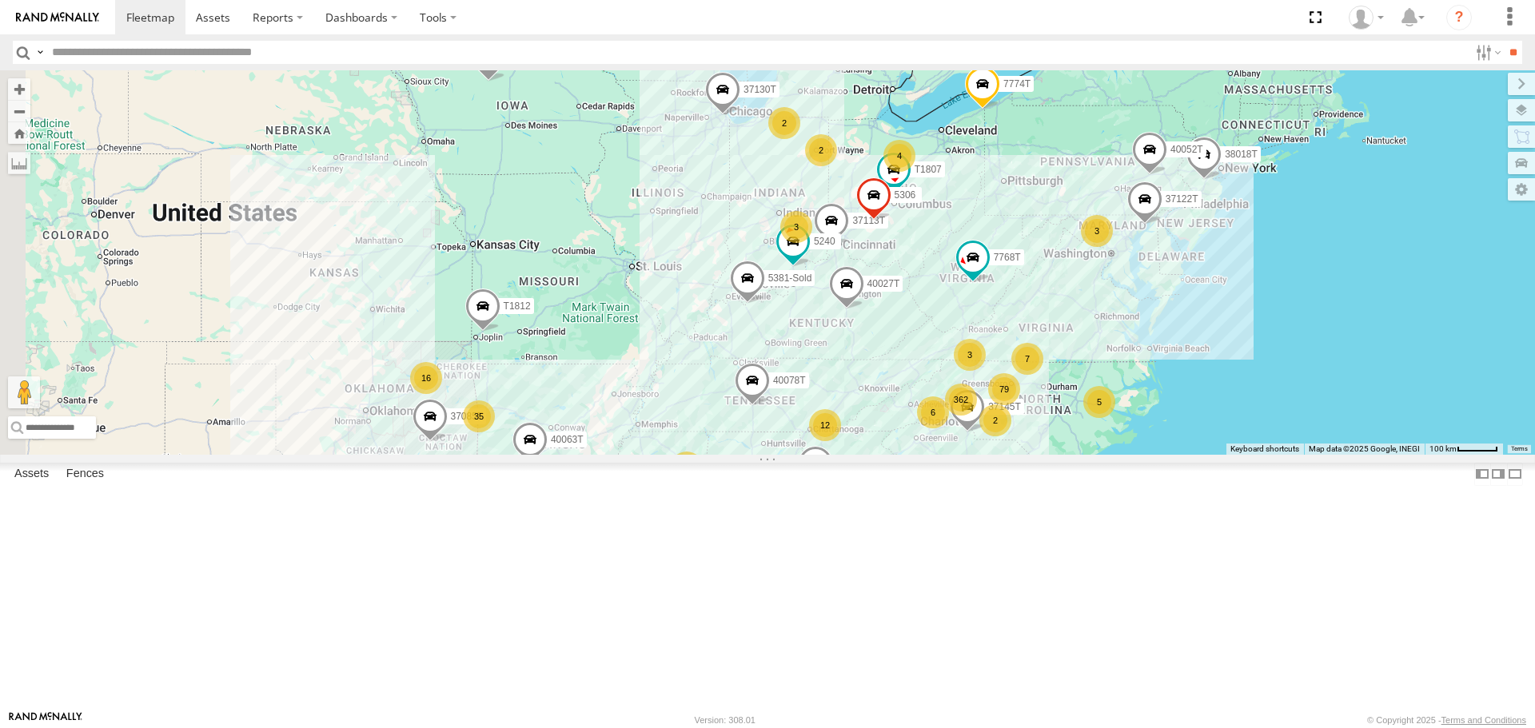
click at [846, 452] on div "37085T T1812 40063T 37145T T3204 7768T 38018T 37113T 37122T 40027T 5240 5381-So…" at bounding box center [767, 262] width 1535 height 384
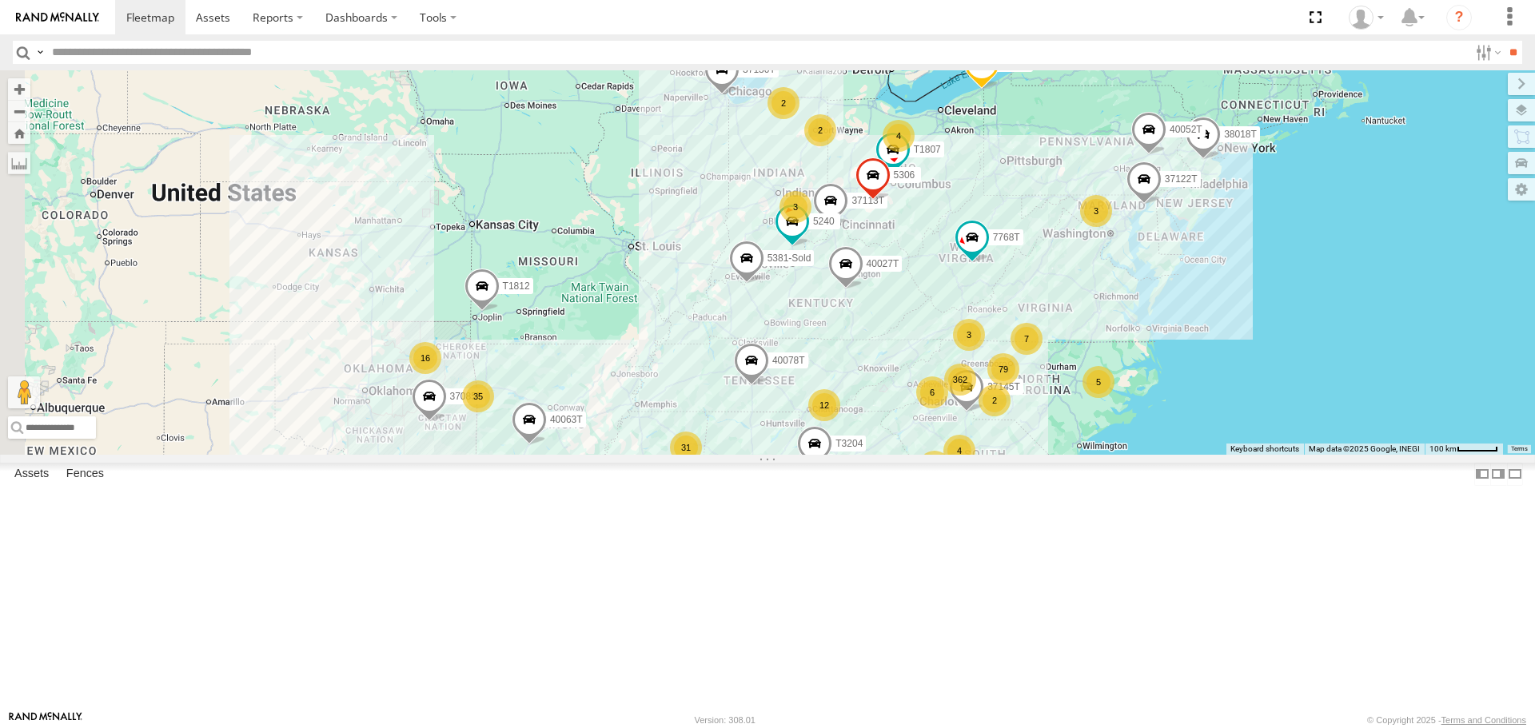
drag, startPoint x: 790, startPoint y: 470, endPoint x: 791, endPoint y: 448, distance: 21.6
click at [791, 448] on div "37085T T1812 40063T 37145T T3204 7768T 38018T 37113T 37122T 40027T 5240 5381-So…" at bounding box center [767, 262] width 1535 height 384
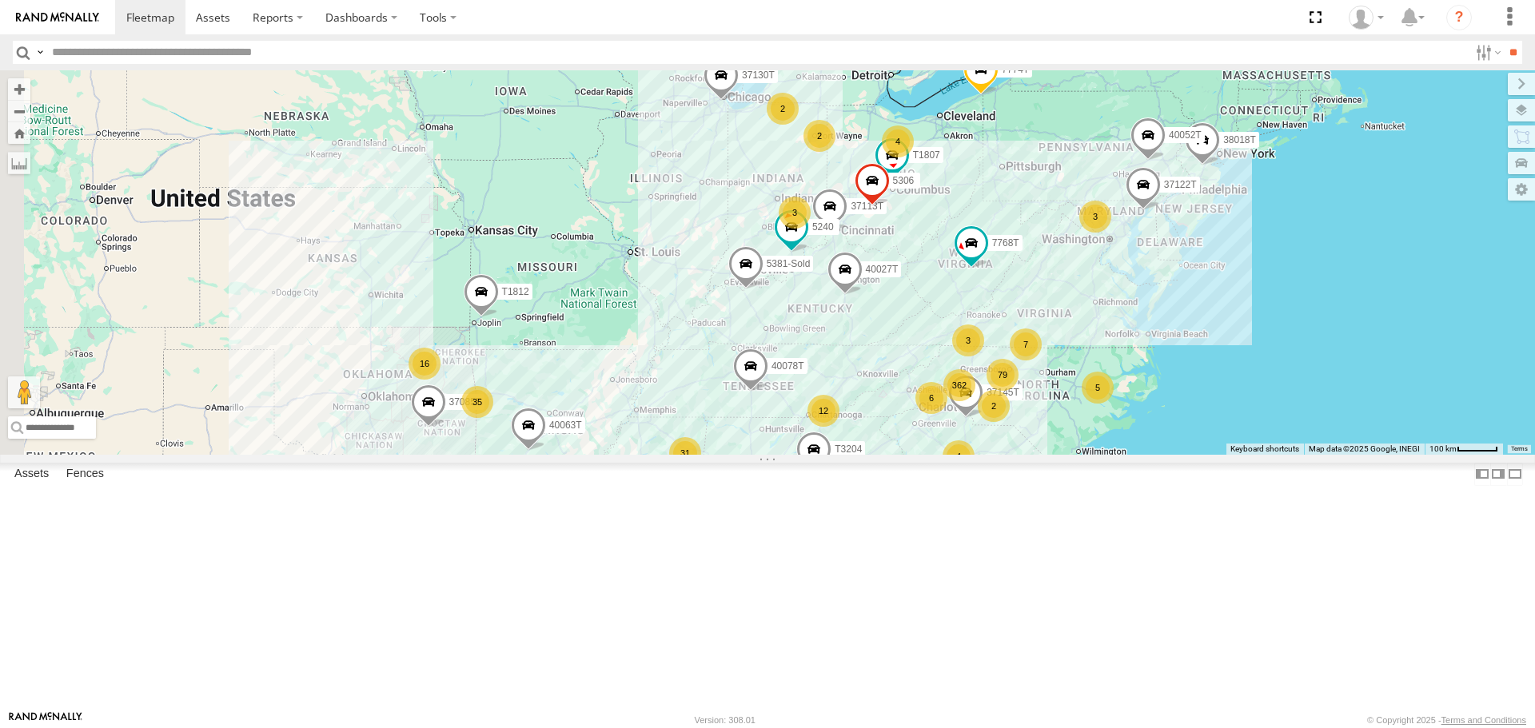
click at [771, 454] on div "37085T T1812 40063T 37145T T3204 7768T 38018T 37113T 37122T 40027T 5240 5381-So…" at bounding box center [767, 262] width 1535 height 384
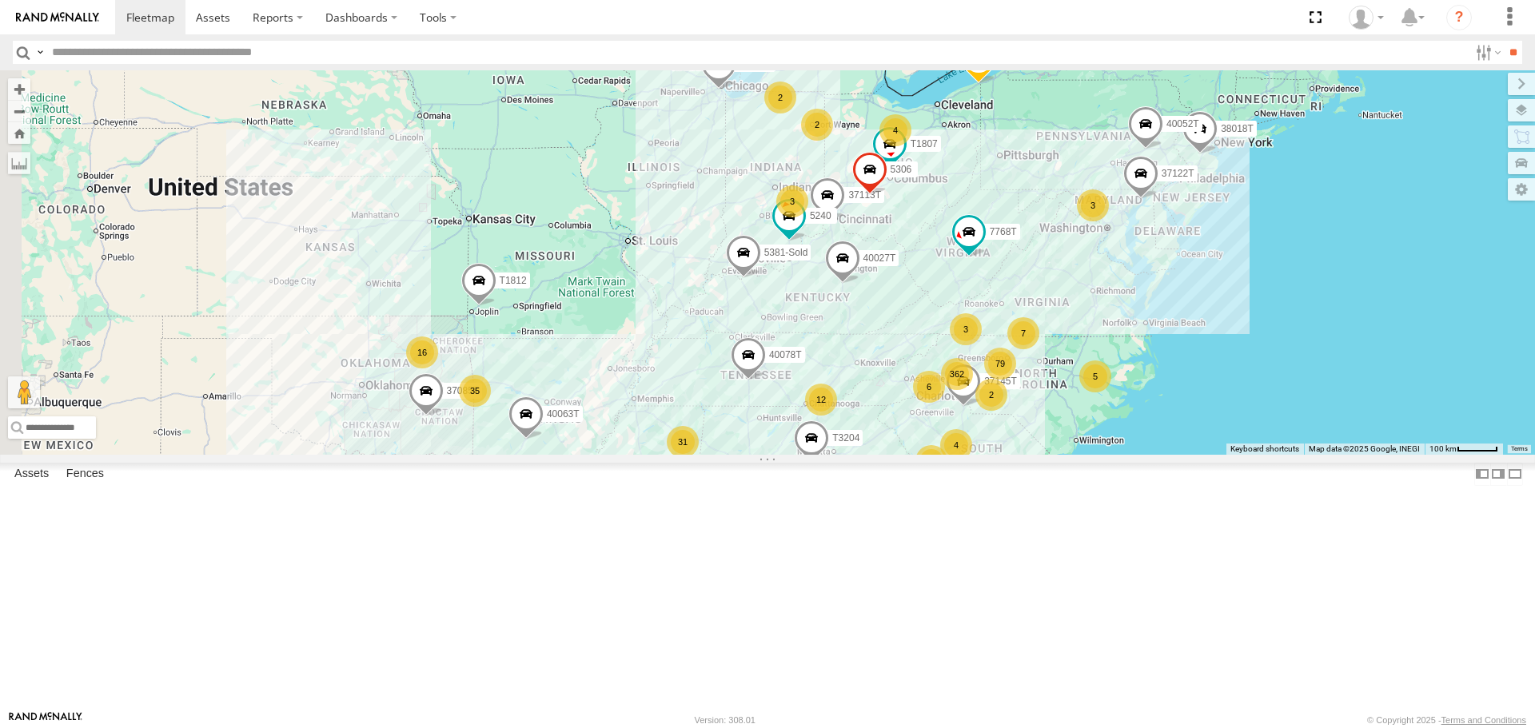
drag, startPoint x: 781, startPoint y: 466, endPoint x: 779, endPoint y: 455, distance: 11.3
click at [779, 454] on div "37085T T1812 40063T 37145T T3204 7768T 38018T 37113T 37122T 40027T 5240 5381-So…" at bounding box center [767, 262] width 1535 height 384
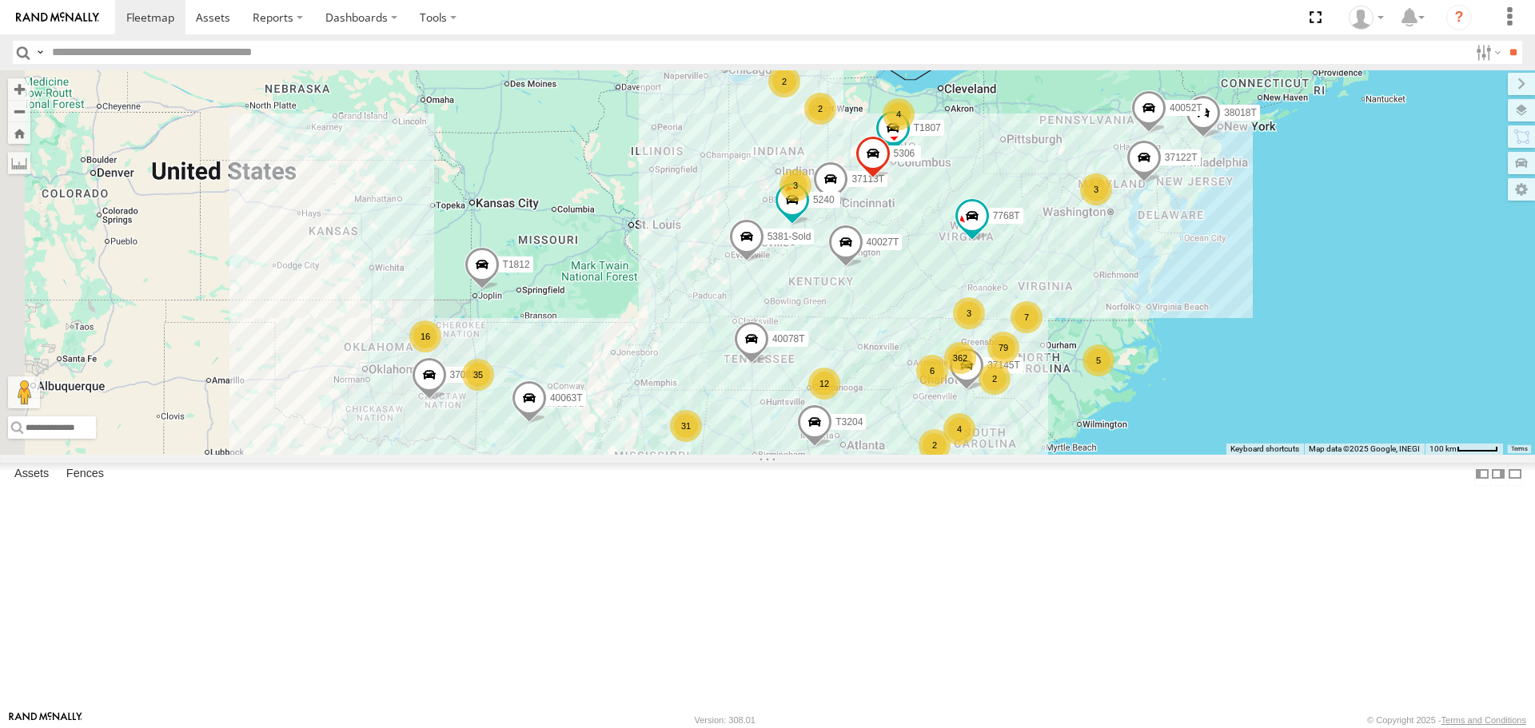
drag, startPoint x: 788, startPoint y: 442, endPoint x: 762, endPoint y: 438, distance: 26.7
click at [761, 439] on div "37085T T1812 40063T 37145T T3204 7768T 38018T 37113T 37122T 40027T 5240 5381-So…" at bounding box center [767, 262] width 1535 height 384
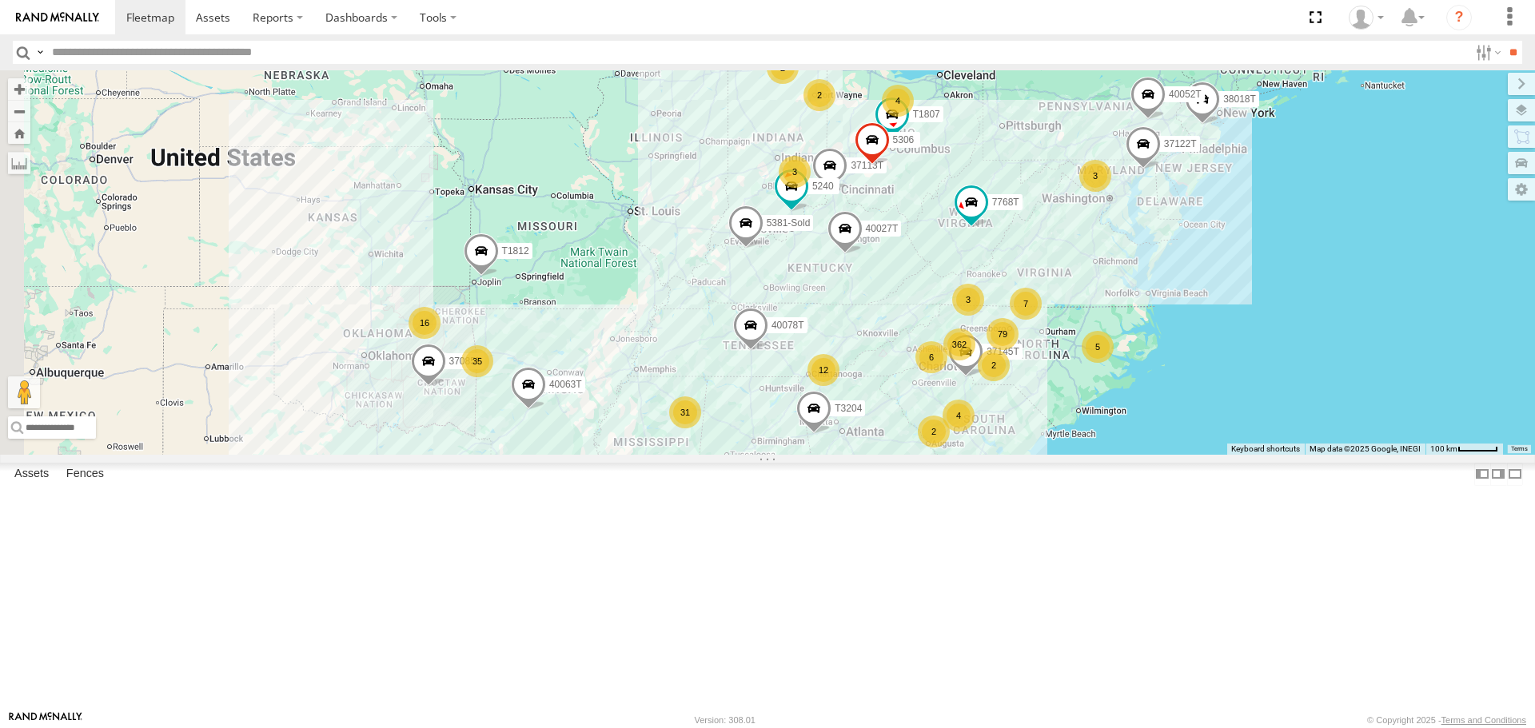
drag, startPoint x: 780, startPoint y: 439, endPoint x: 779, endPoint y: 424, distance: 14.4
click at [779, 425] on div "37085T T1812 40063T 37145T T3204 7768T 38018T 37113T 37122T 40027T 5240 5381-So…" at bounding box center [767, 262] width 1535 height 384
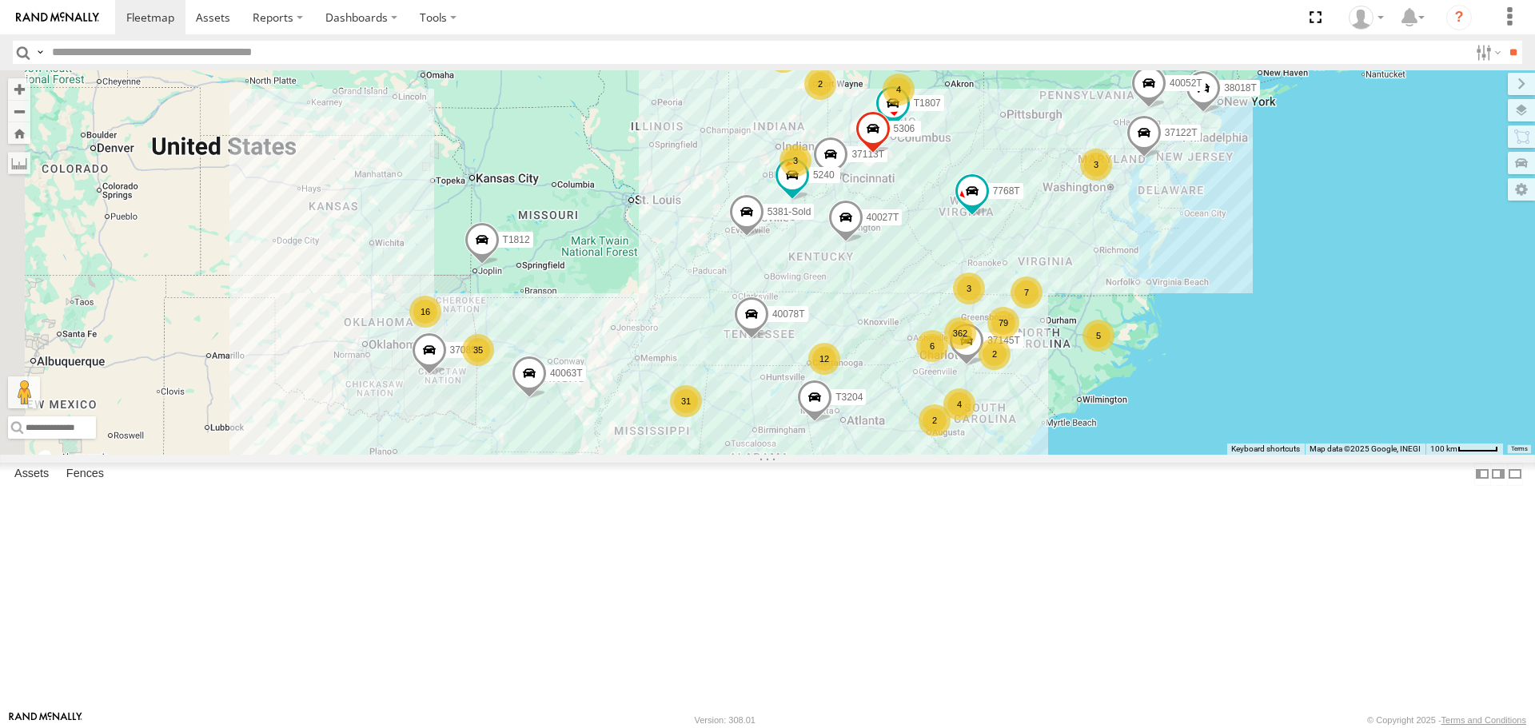
drag, startPoint x: 862, startPoint y: 432, endPoint x: 855, endPoint y: 421, distance: 13.3
click at [857, 422] on div "37085T T1812 40063T 37145T T3204 7768T 38018T 37113T 37122T 40027T 5240 5381-So…" at bounding box center [767, 262] width 1535 height 384
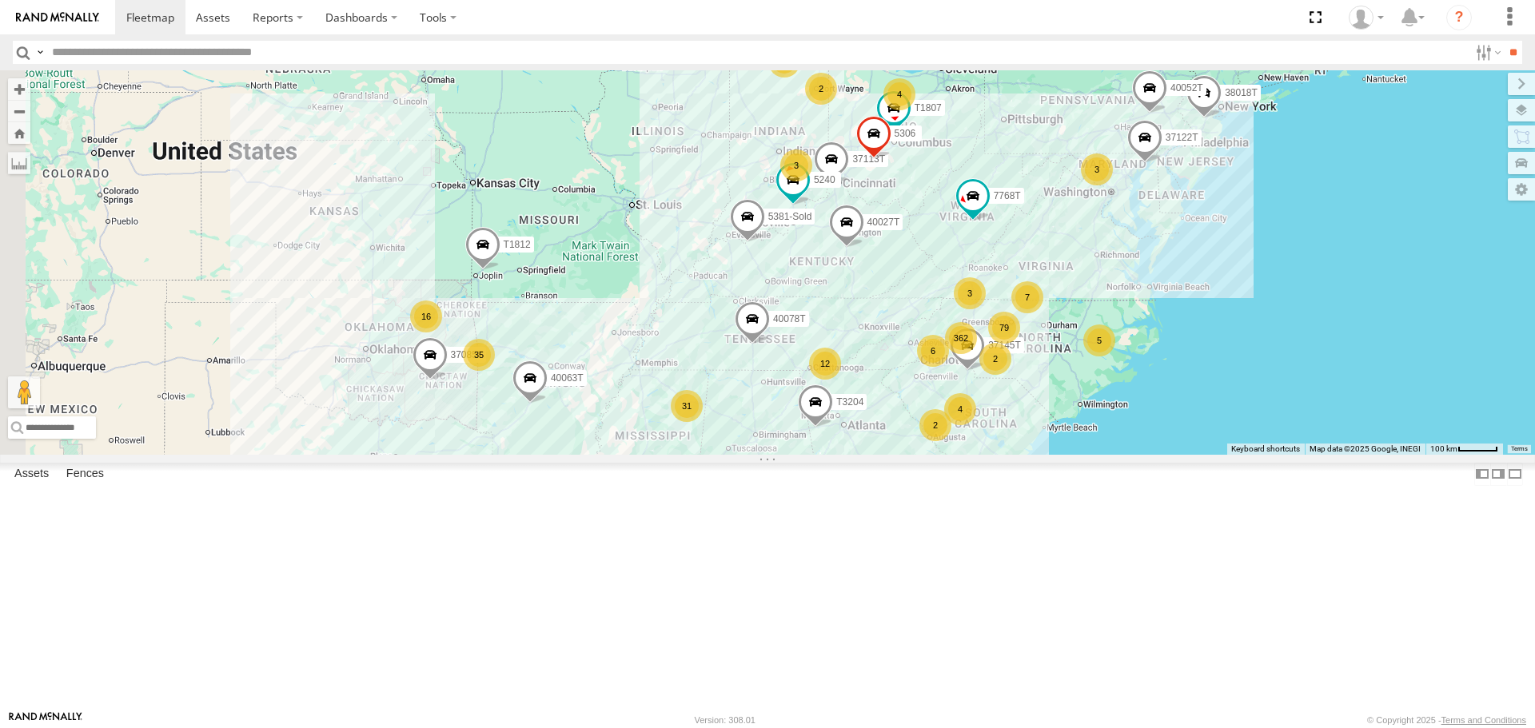
drag, startPoint x: 480, startPoint y: 392, endPoint x: 475, endPoint y: 406, distance: 14.7
click at [475, 406] on div "37085T T1812 40063T 37145T T3204 7768T 38018T 37113T 37122T 40027T 5240 5381-So…" at bounding box center [767, 262] width 1535 height 384
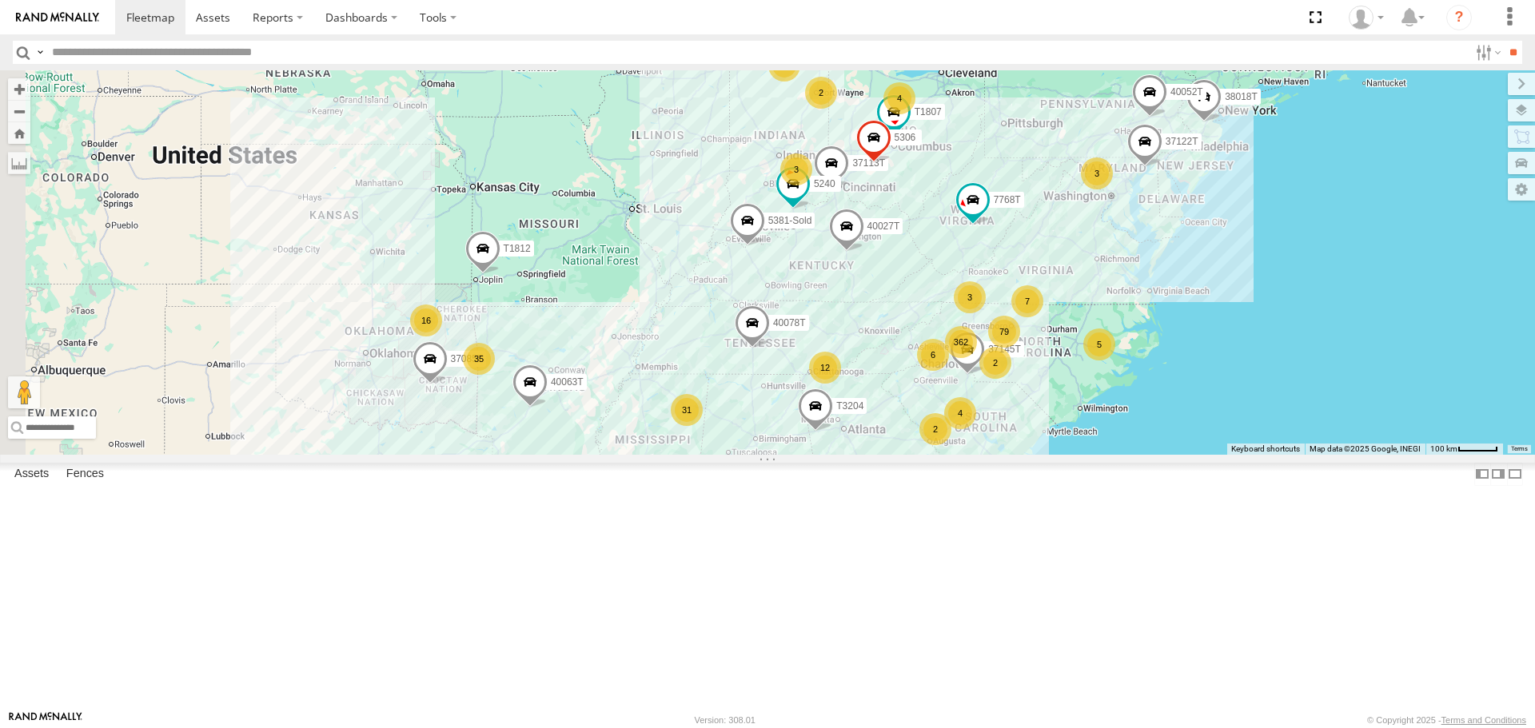
drag, startPoint x: 500, startPoint y: 398, endPoint x: 492, endPoint y: 401, distance: 8.6
click at [492, 401] on div "37085T T1812 40063T 37145T T3204 7768T 38018T 37113T 37122T 40027T 5240 5381-So…" at bounding box center [767, 262] width 1535 height 384
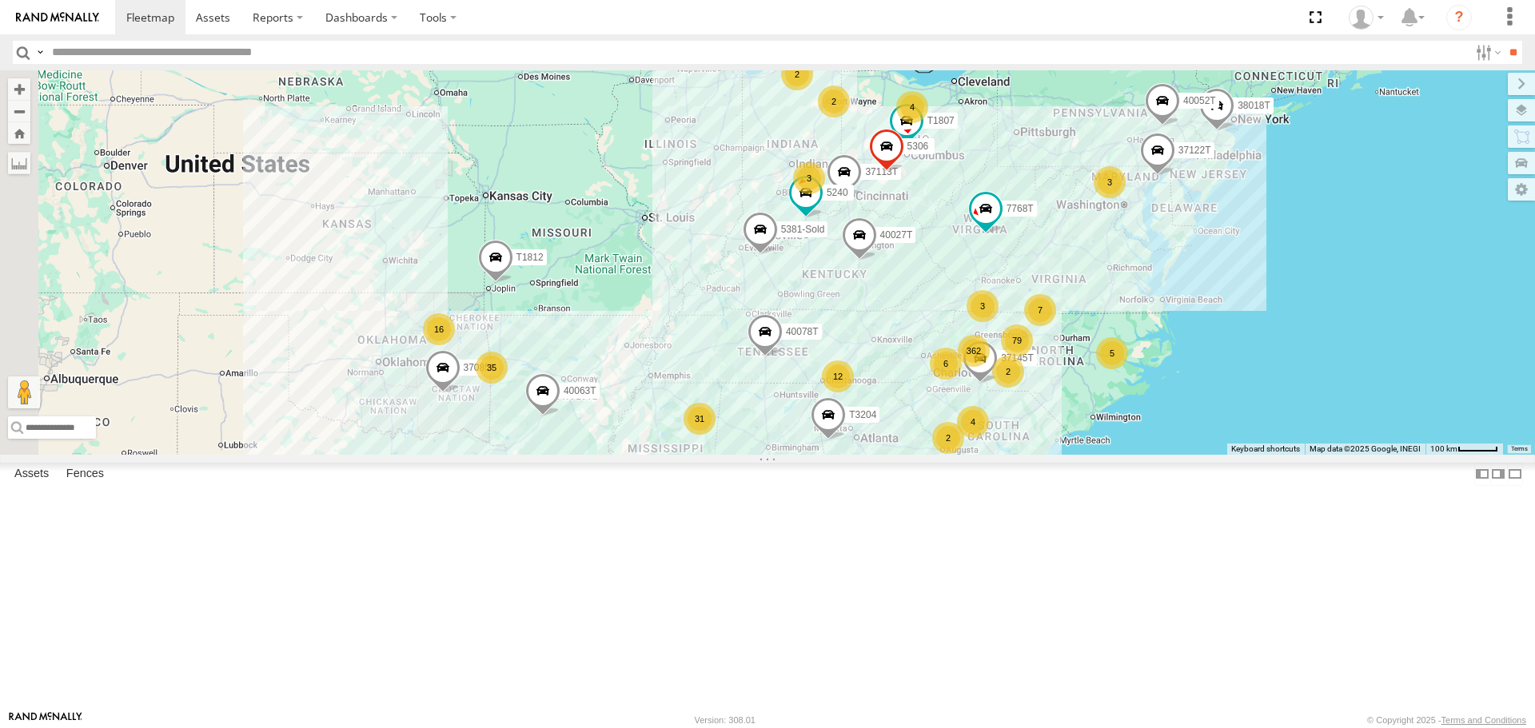
drag, startPoint x: 482, startPoint y: 382, endPoint x: 493, endPoint y: 392, distance: 14.7
click at [493, 392] on div "37085T T1812 40063T 37145T T3204 7768T 38018T 37113T 37122T 40027T 5240 5381-So…" at bounding box center [767, 262] width 1535 height 384
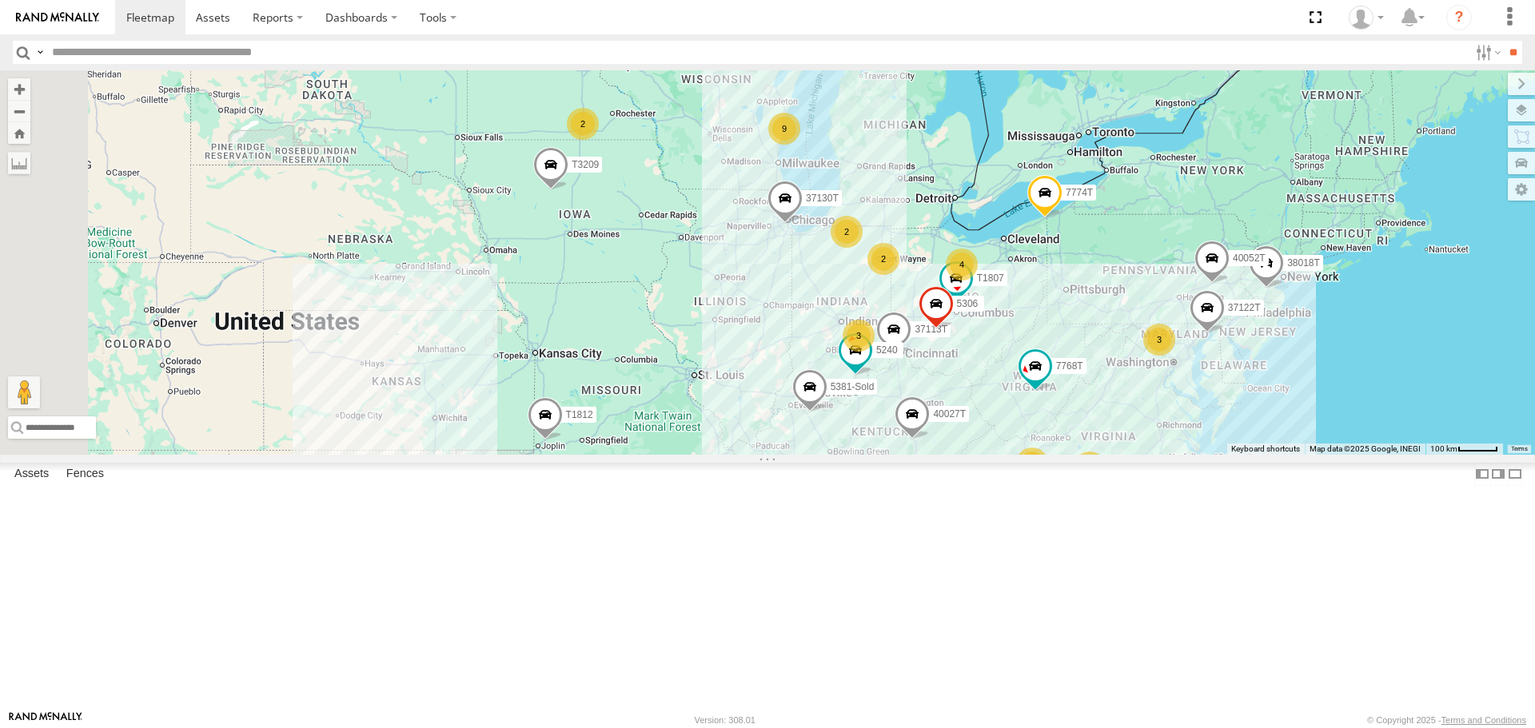
drag, startPoint x: 826, startPoint y: 317, endPoint x: 886, endPoint y: 506, distance: 198.2
click at [889, 454] on div "37085T T1812 40063T 37145T T3204 7768T 38018T 37113T 37122T 40027T 5240 5381-So…" at bounding box center [767, 262] width 1535 height 384
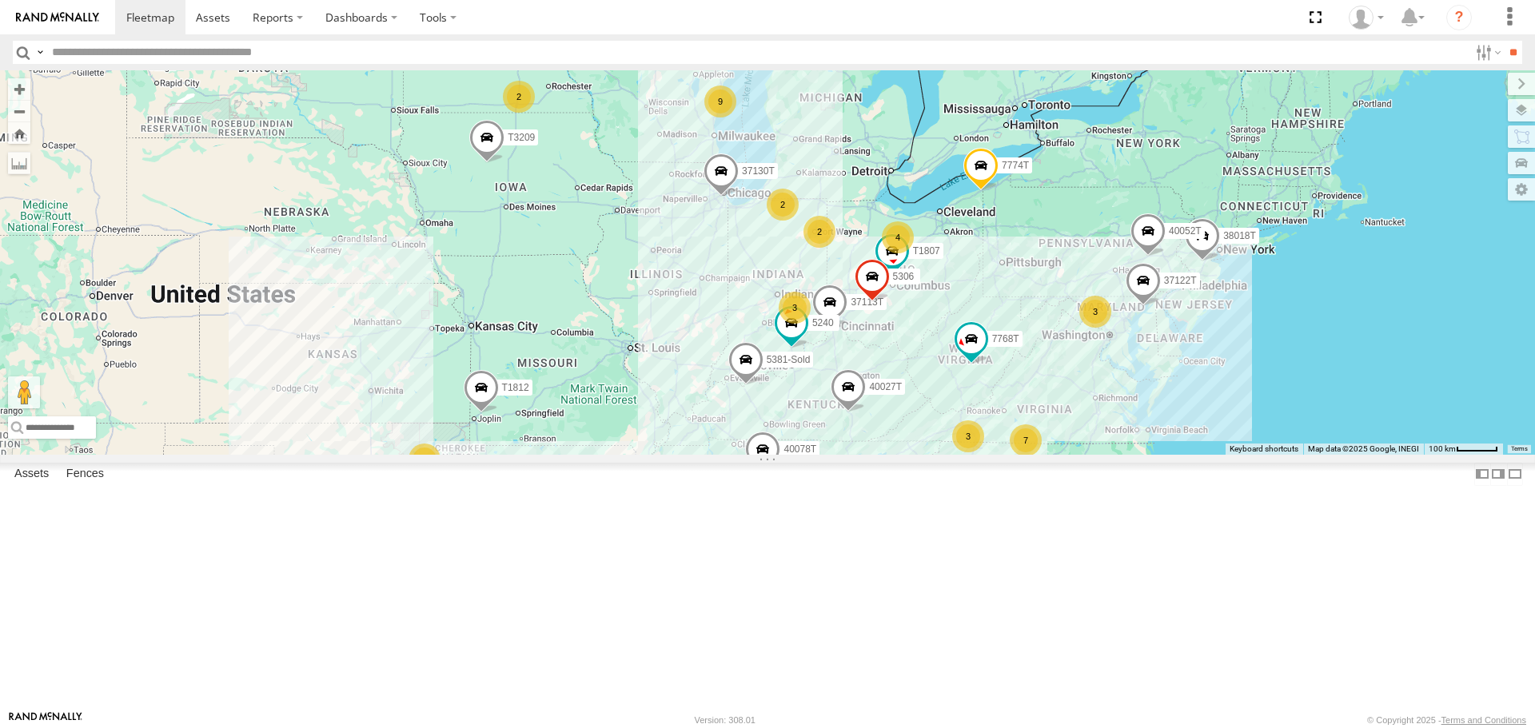
drag, startPoint x: 664, startPoint y: 435, endPoint x: 543, endPoint y: 408, distance: 124.3
click at [543, 408] on div "37085T T1812 40063T 37145T T3204 7768T 38018T 37113T 37122T 40027T 5240 5381-So…" at bounding box center [767, 262] width 1535 height 384
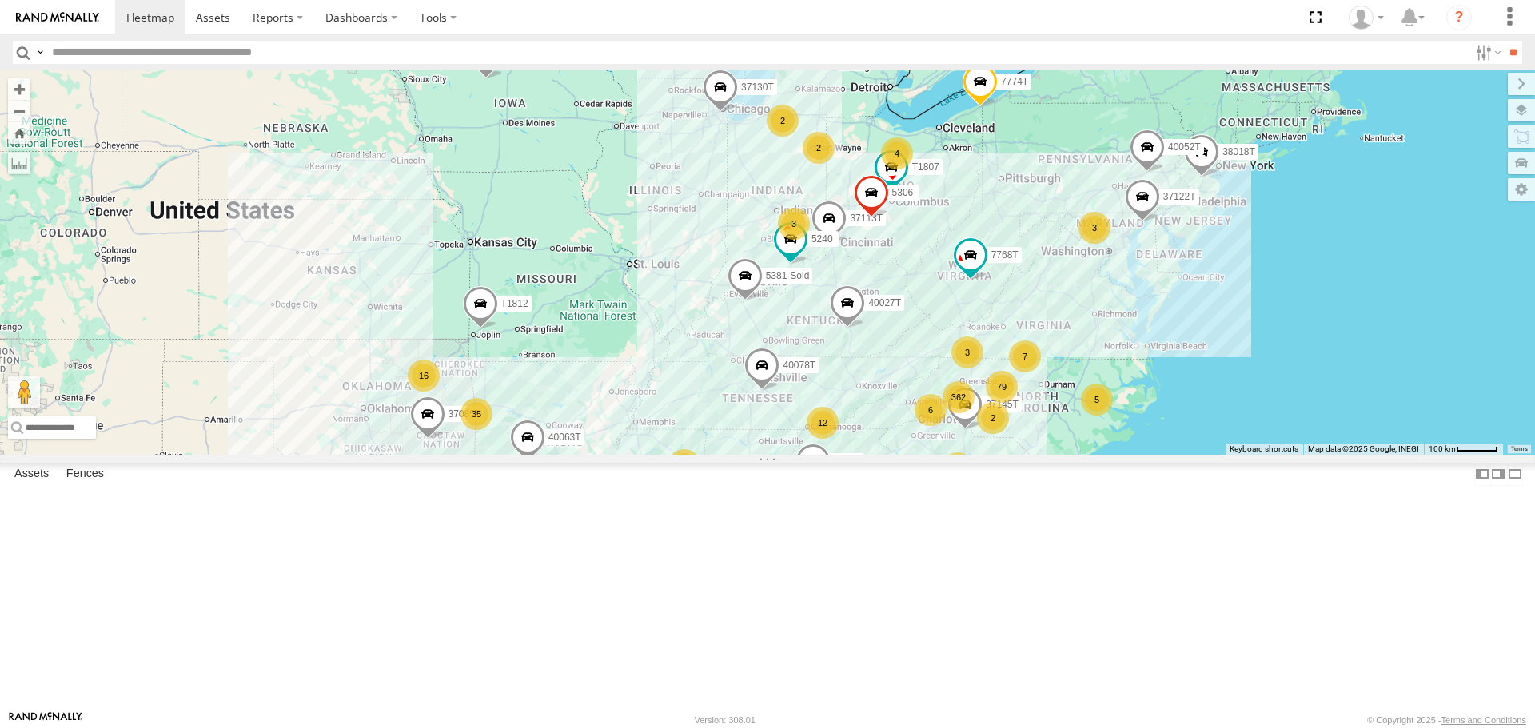
drag, startPoint x: 524, startPoint y: 482, endPoint x: 529, endPoint y: 394, distance: 88.1
click at [529, 394] on div "37085T T1812 40063T 37145T T3204 7768T 38018T 37113T 37122T 40027T 5240 5381-So…" at bounding box center [767, 262] width 1535 height 384
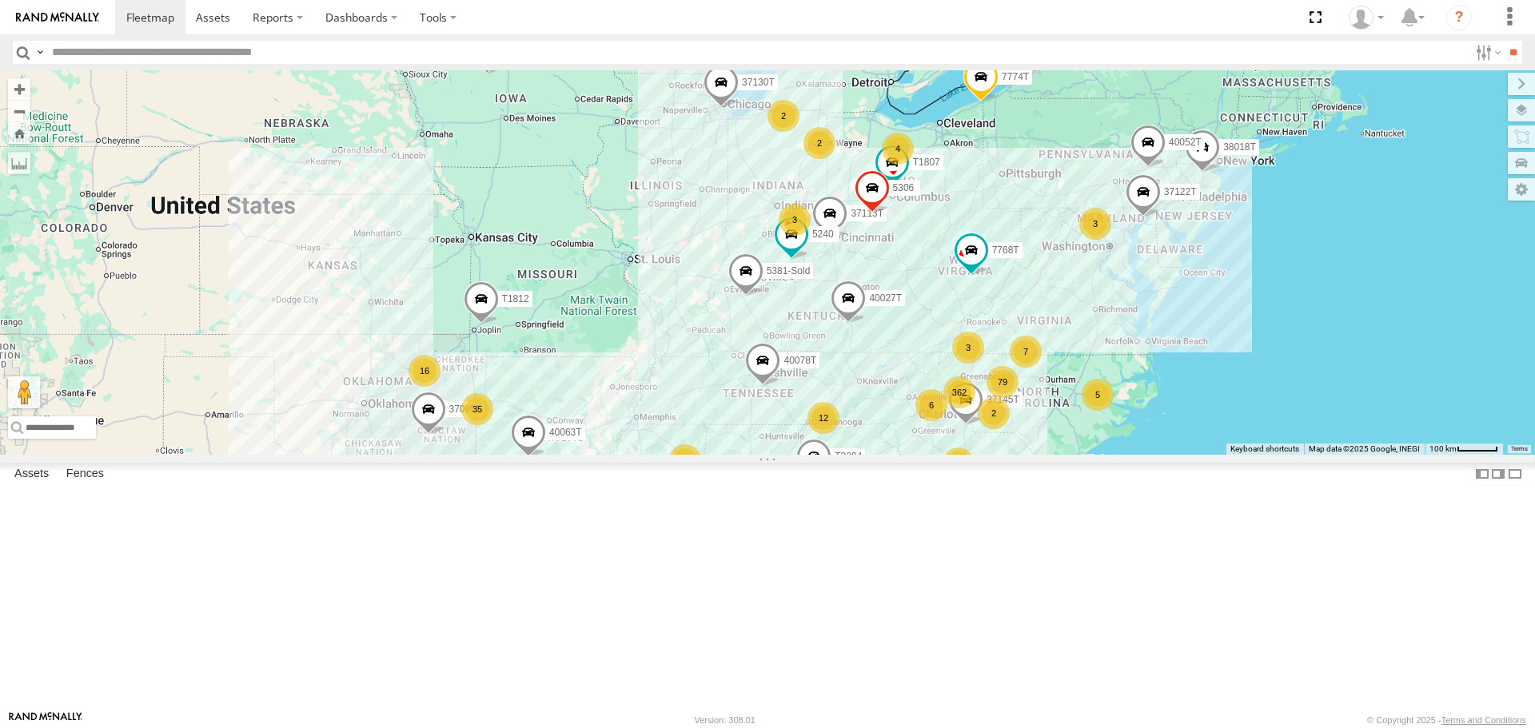
drag, startPoint x: 525, startPoint y: 420, endPoint x: 499, endPoint y: 420, distance: 26.4
click at [499, 420] on div "37085T T1812 40063T 37145T T3204 7768T 38018T 37113T 37122T 40027T 5240 5381-So…" at bounding box center [767, 262] width 1535 height 384
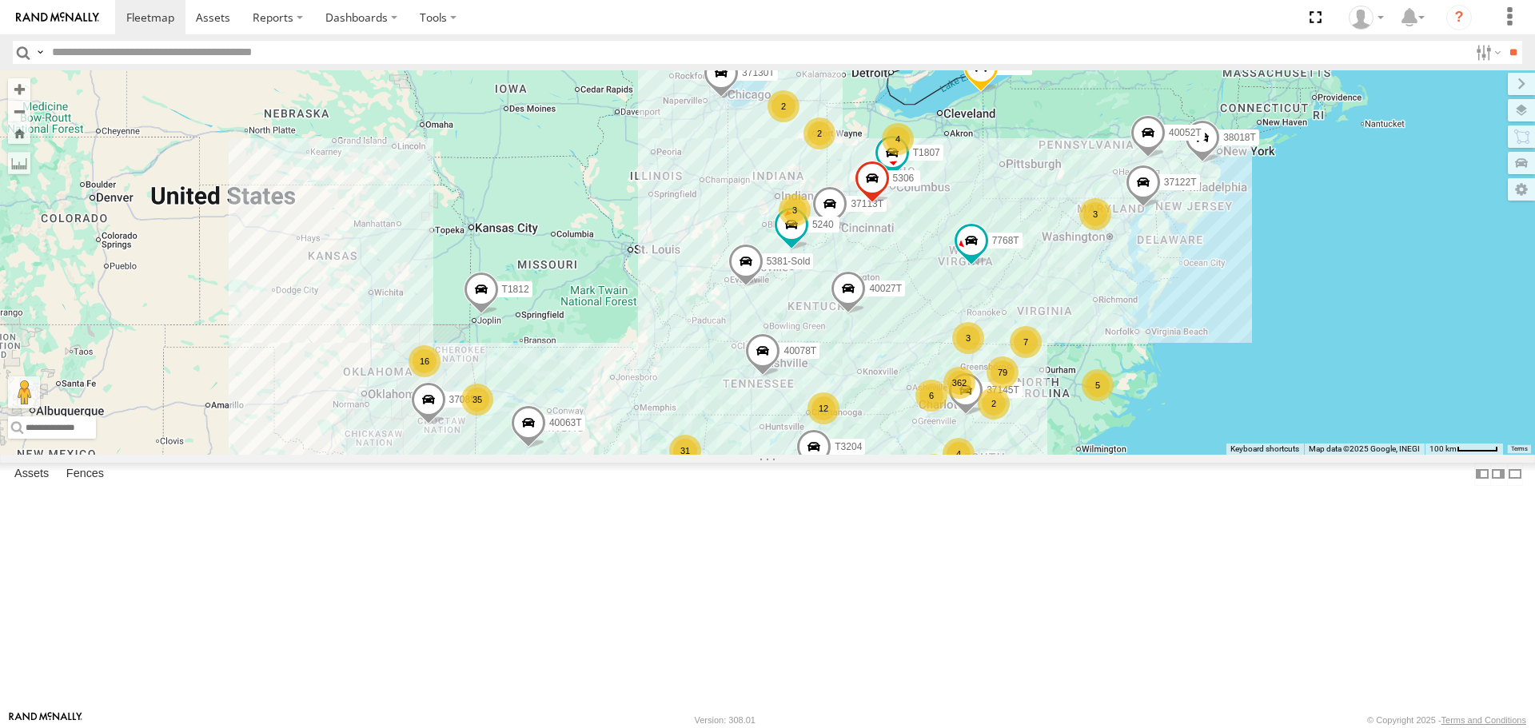
drag, startPoint x: 531, startPoint y: 444, endPoint x: 532, endPoint y: 435, distance: 9.7
click at [532, 435] on div "37085T T1812 40063T 37145T T3204 7768T 38018T 37113T 37122T 40027T 5240 5381-So…" at bounding box center [767, 262] width 1535 height 384
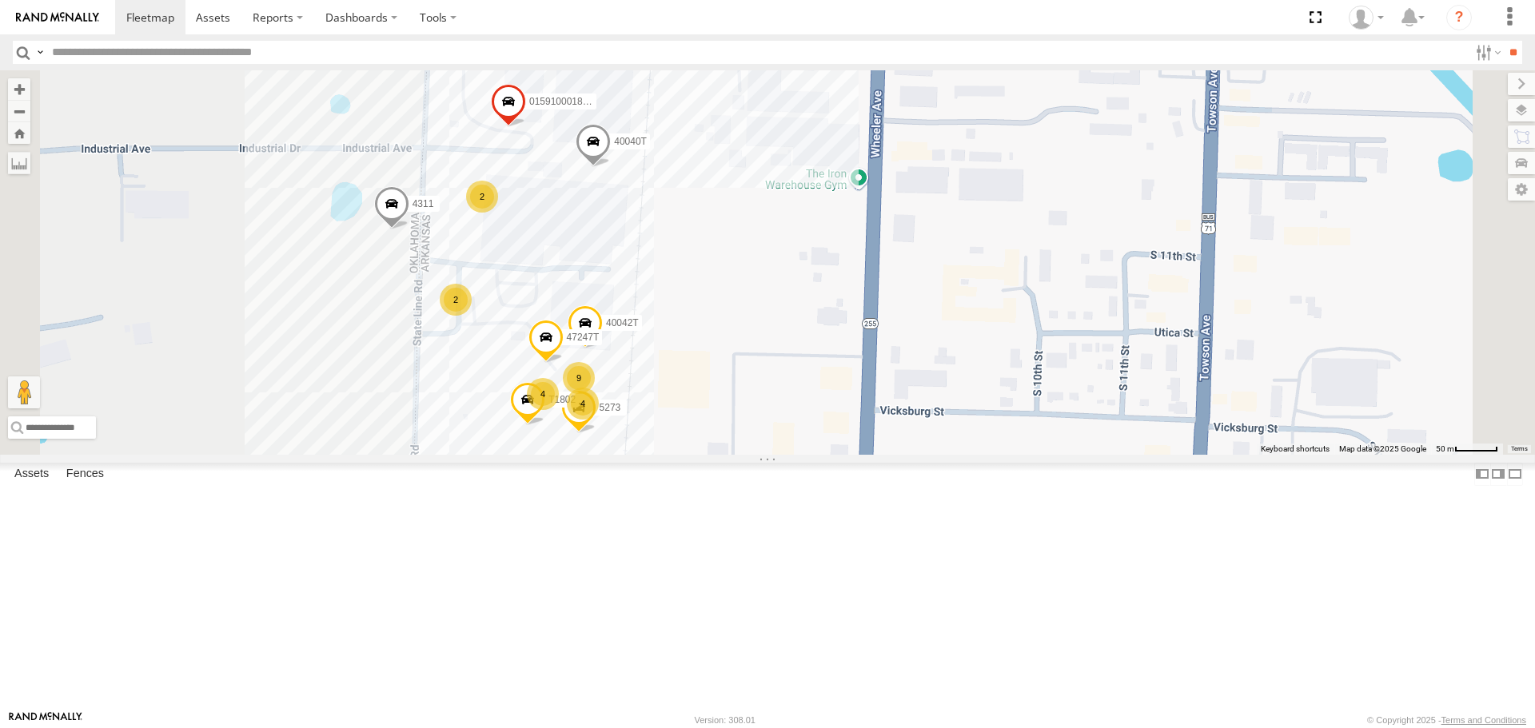
drag, startPoint x: 791, startPoint y: 317, endPoint x: 905, endPoint y: 358, distance: 120.6
click at [905, 358] on div "40034T T3204 7768T 38018T T1812 40089T 37122T 40063T 40027T 40065T 5240 5381-So…" at bounding box center [767, 262] width 1535 height 384
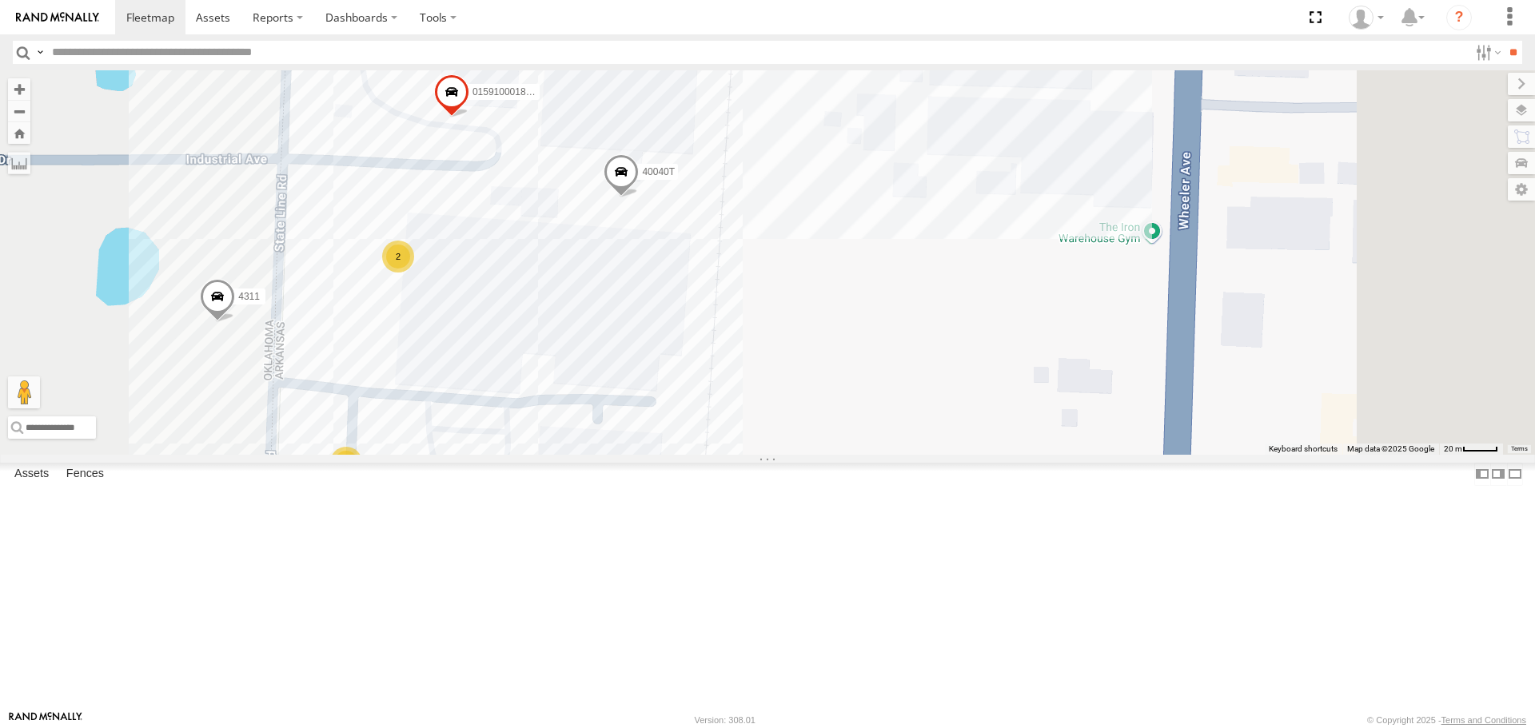
drag, startPoint x: 888, startPoint y: 229, endPoint x: 799, endPoint y: 304, distance: 116.4
click at [799, 304] on div "40034T T3204 7768T 38018T T1812 40089T 37122T 40063T 40027T 40065T 5240 5381-So…" at bounding box center [767, 262] width 1535 height 384
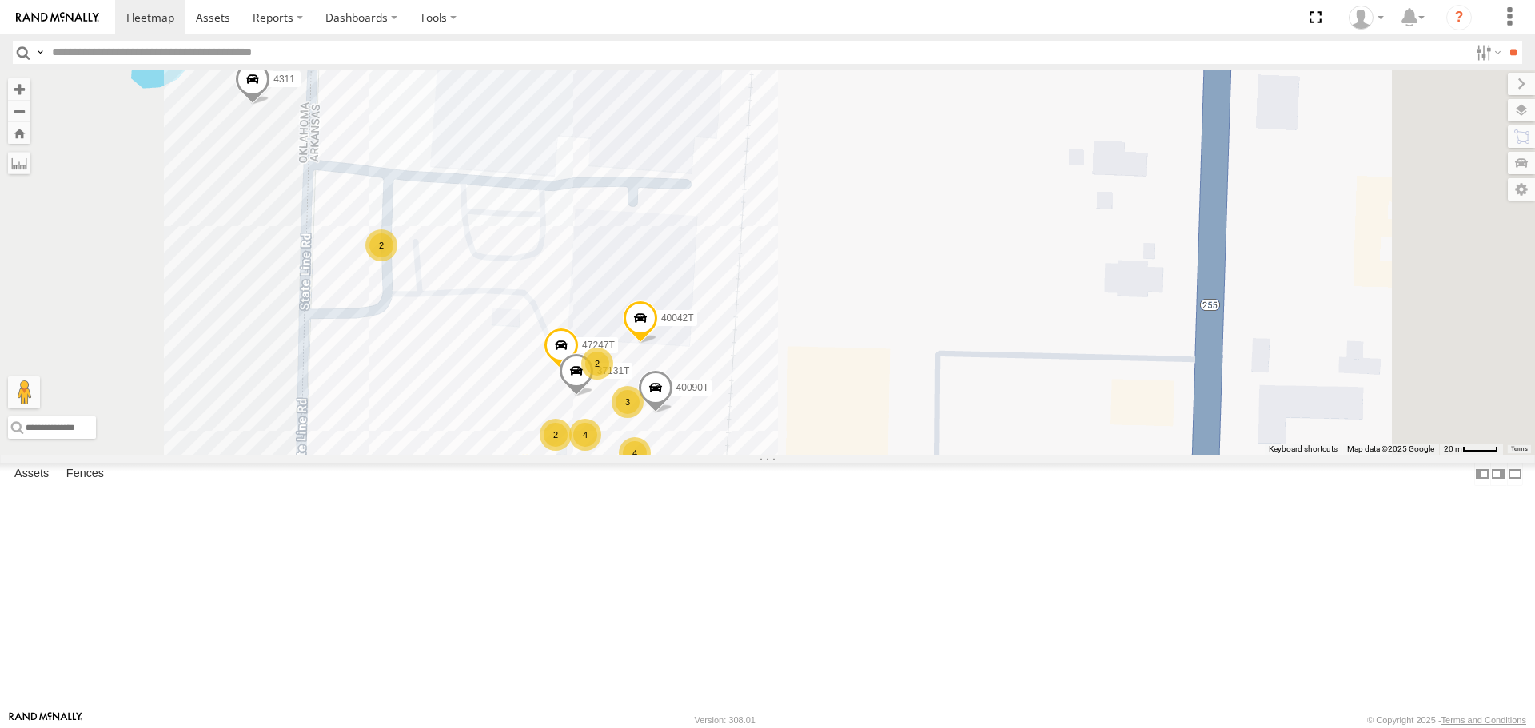
drag, startPoint x: 1061, startPoint y: 442, endPoint x: 1066, endPoint y: 342, distance: 100.1
click at [1066, 342] on div "40034T T3204 7768T 38018T T1812 40089T 37122T 40063T 40027T 40065T 5240 5381-So…" at bounding box center [767, 262] width 1535 height 384
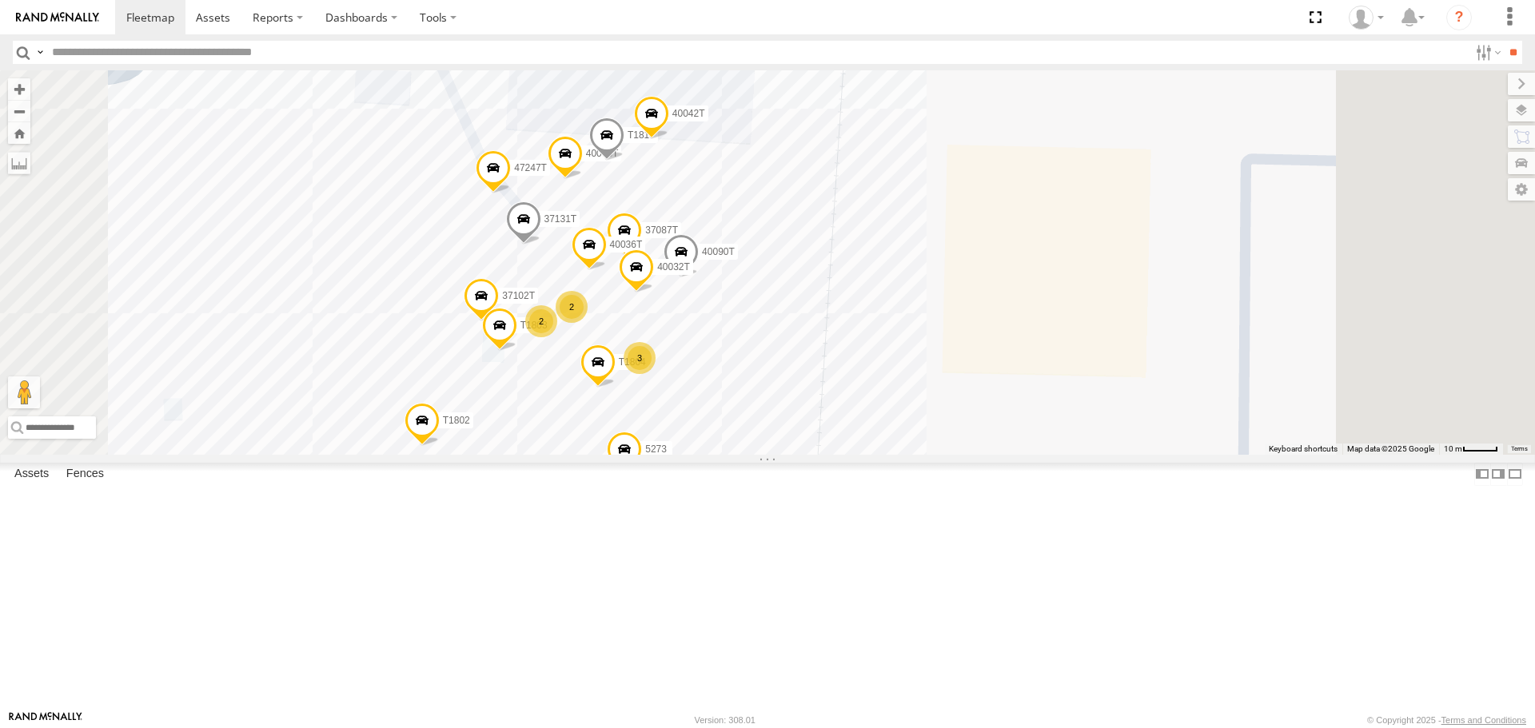
click at [541, 245] on span at bounding box center [523, 223] width 35 height 43
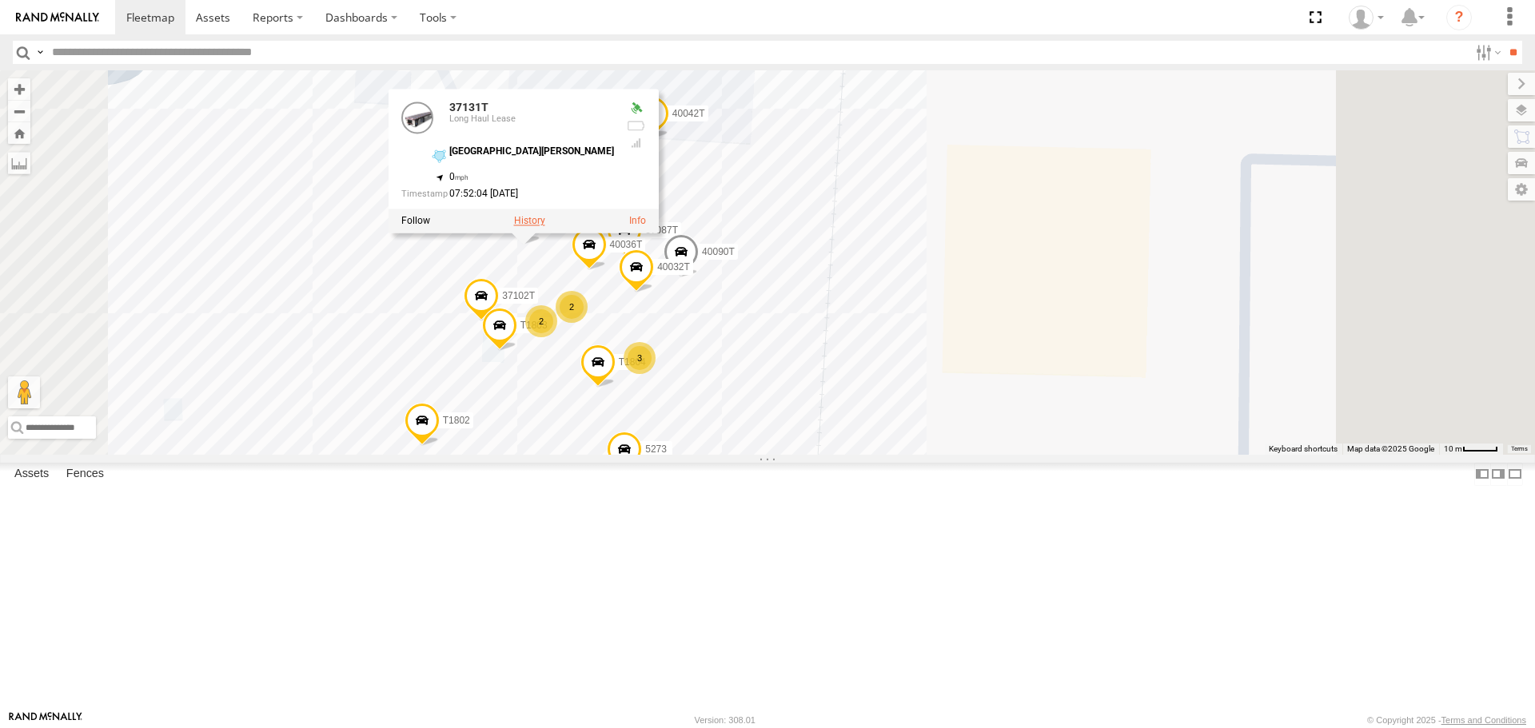
click at [545, 227] on label at bounding box center [529, 221] width 31 height 11
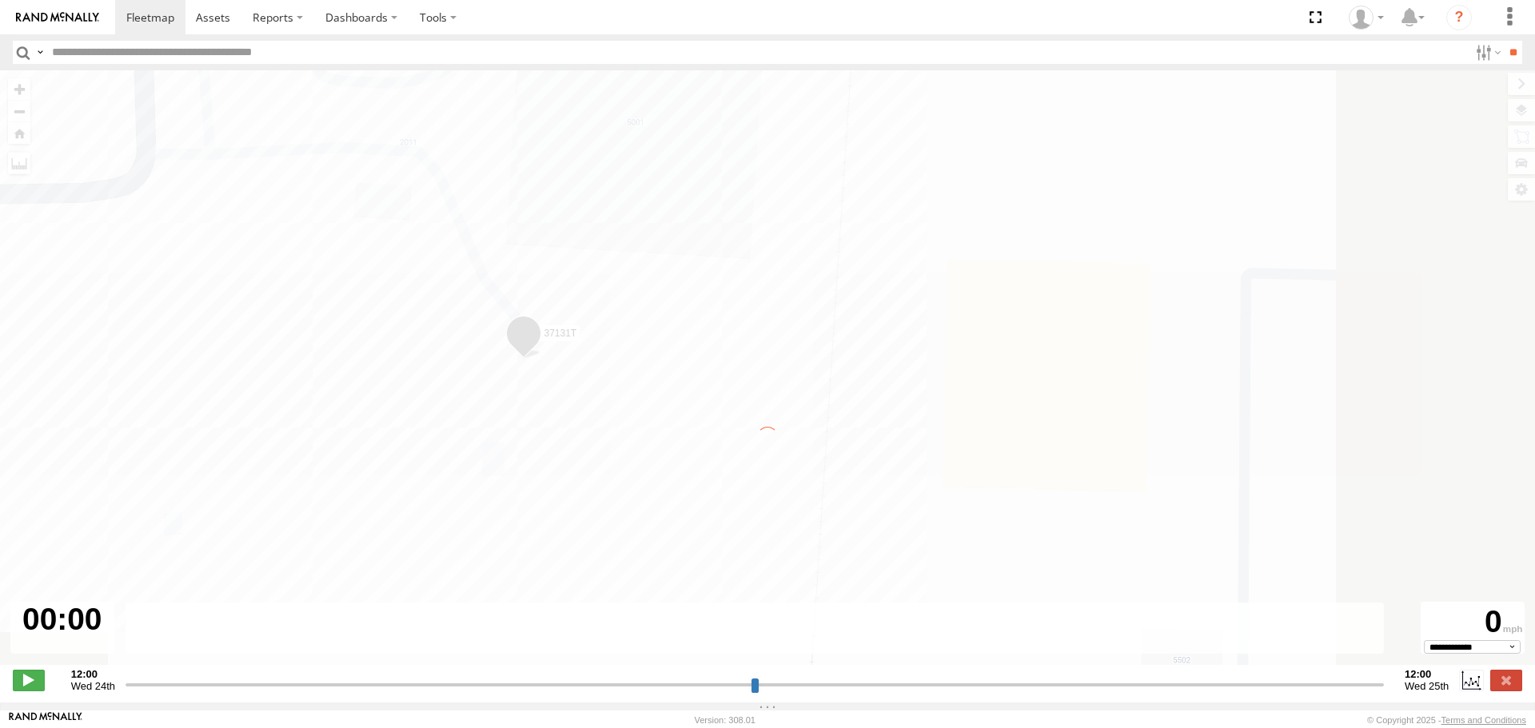
type input "**********"
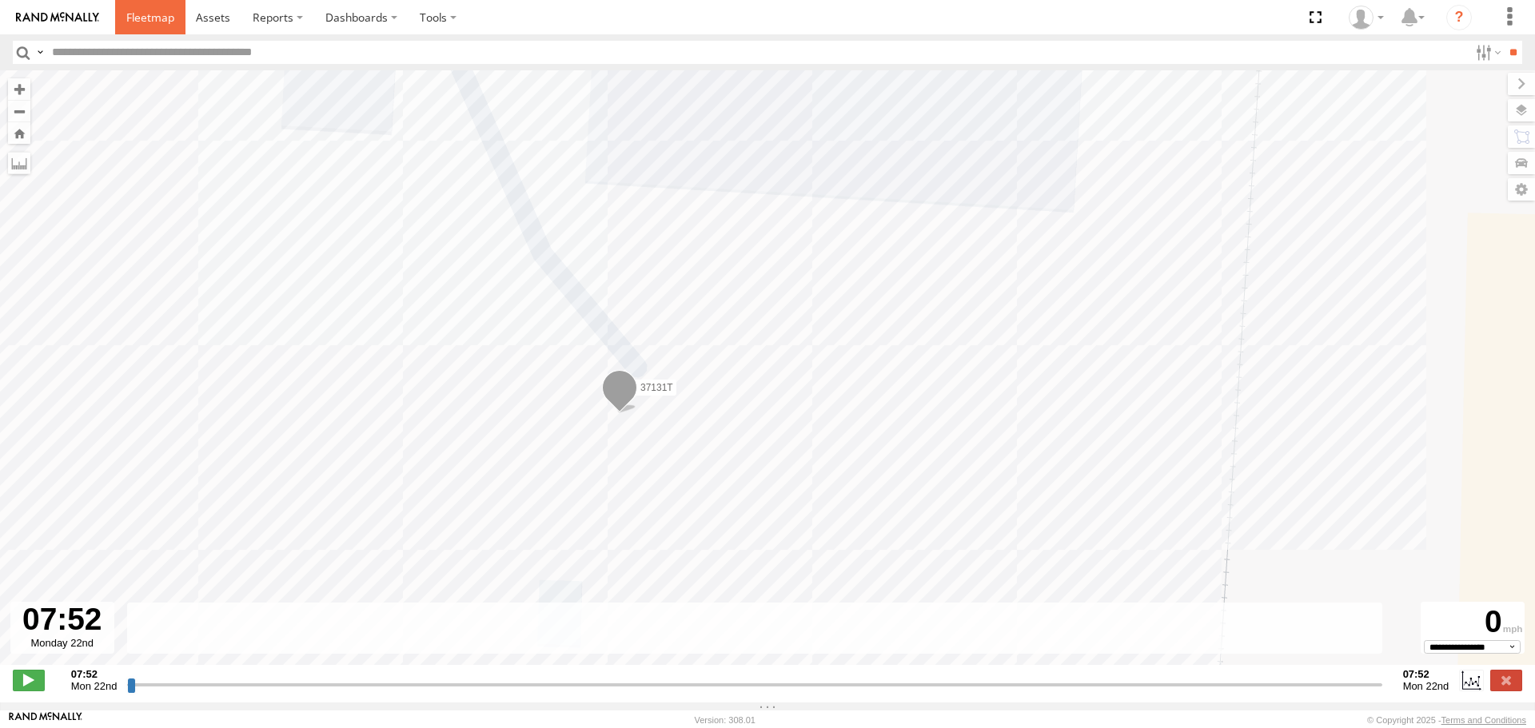
click at [146, 14] on span at bounding box center [150, 17] width 48 height 15
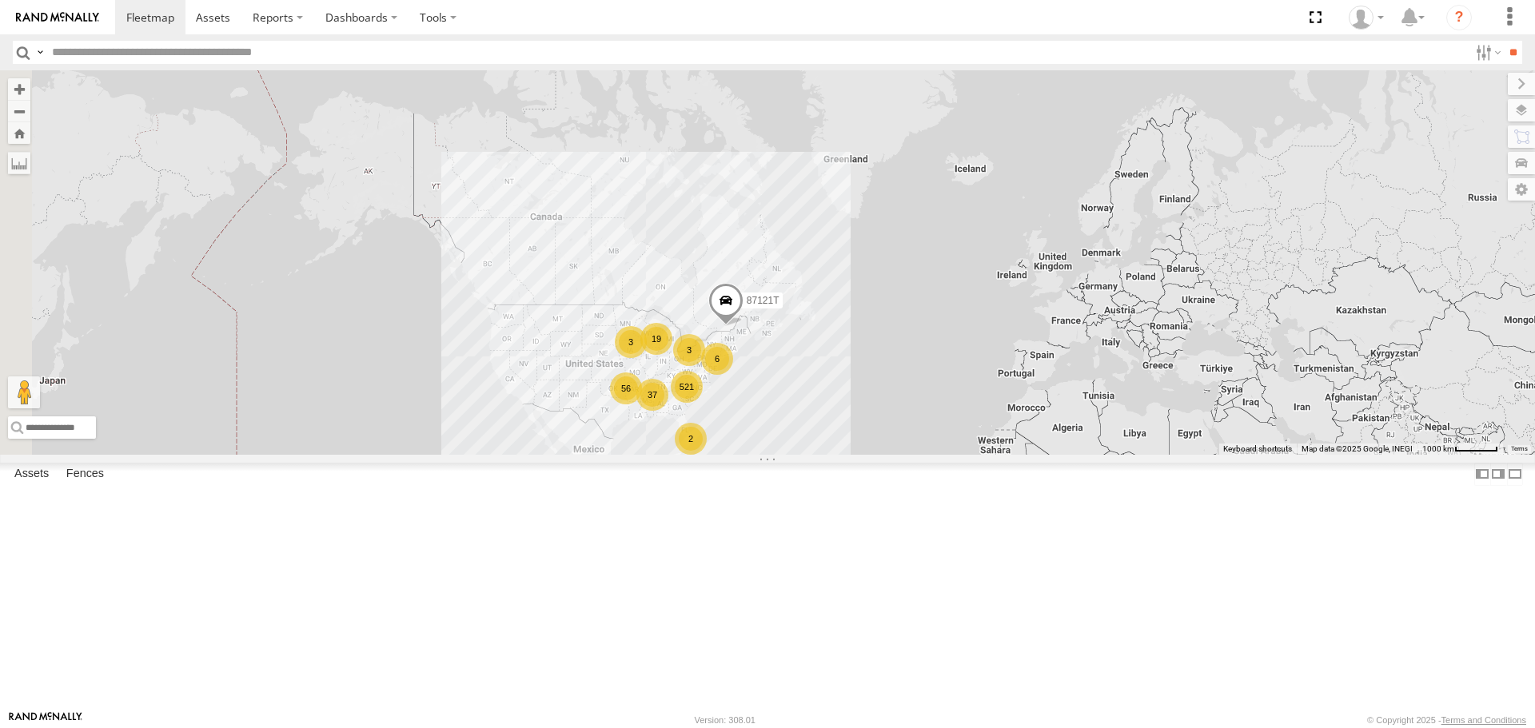
drag, startPoint x: 547, startPoint y: 451, endPoint x: 737, endPoint y: 451, distance: 190.2
click at [737, 451] on div "87121T 521 37 56 19 2 6 3 3" at bounding box center [767, 262] width 1535 height 384
